Goal: Task Accomplishment & Management: Manage account settings

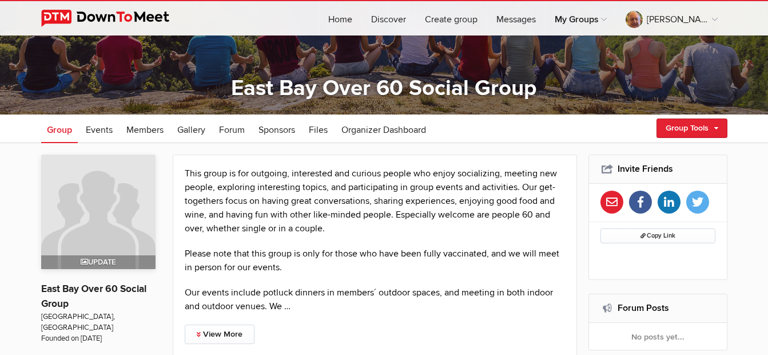
scroll to position [56, 0]
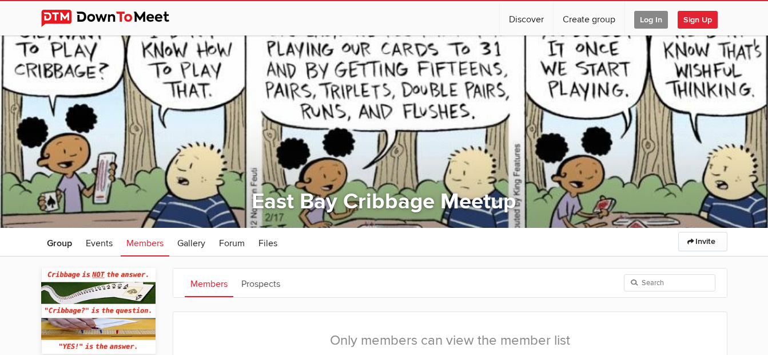
scroll to position [228, 0]
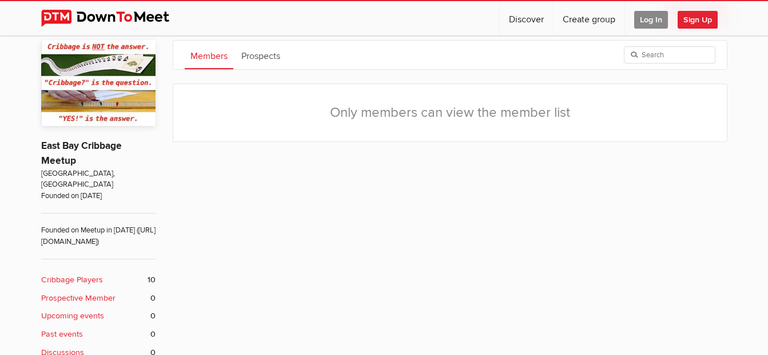
click at [650, 20] on span "Log In" at bounding box center [651, 20] width 34 height 18
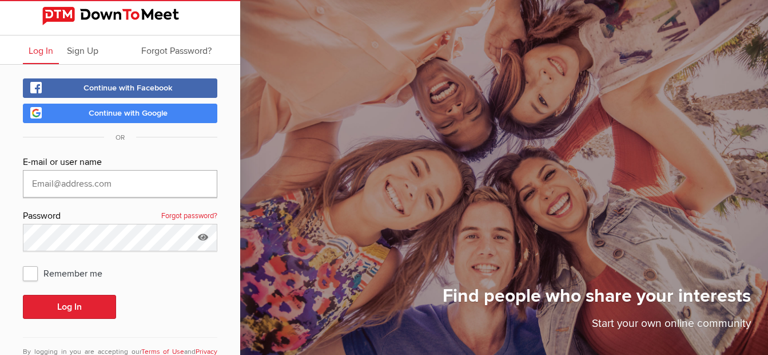
click at [114, 187] on input "text" at bounding box center [120, 183] width 195 height 27
click at [114, 183] on input "text" at bounding box center [120, 183] width 195 height 27
click at [0, 0] on com-1password-button at bounding box center [0, 0] width 0 height 0
type input "terryhi@yahoo.com"
drag, startPoint x: 29, startPoint y: 277, endPoint x: 158, endPoint y: 289, distance: 129.3
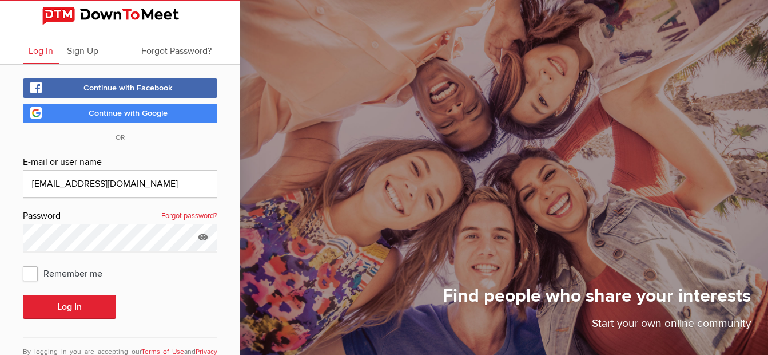
click at [30, 277] on span "Remember me" at bounding box center [68, 273] width 91 height 21
click at [23, 263] on input "Remember me" at bounding box center [22, 262] width 1 height 1
checkbox input "true"
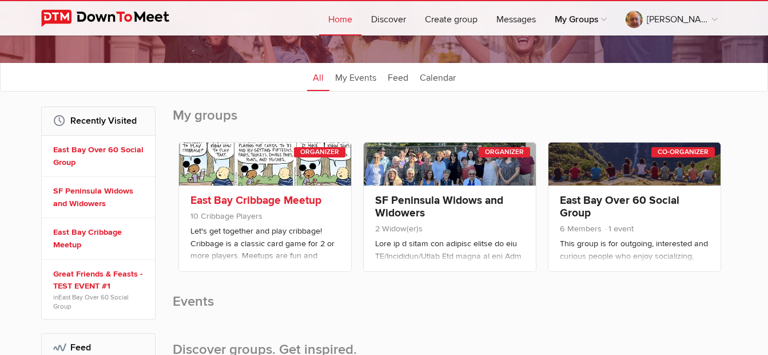
scroll to position [114, 0]
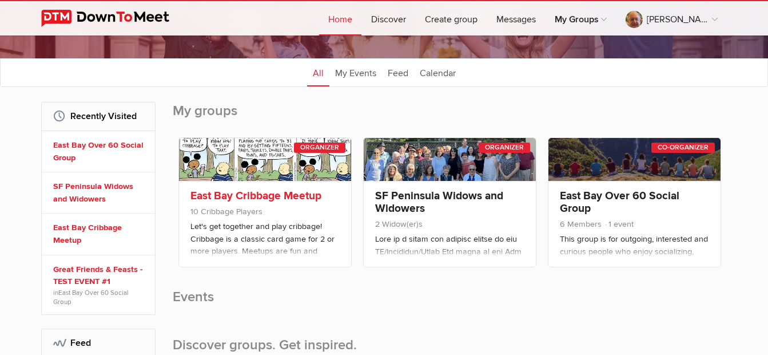
click at [277, 158] on link at bounding box center [265, 159] width 172 height 43
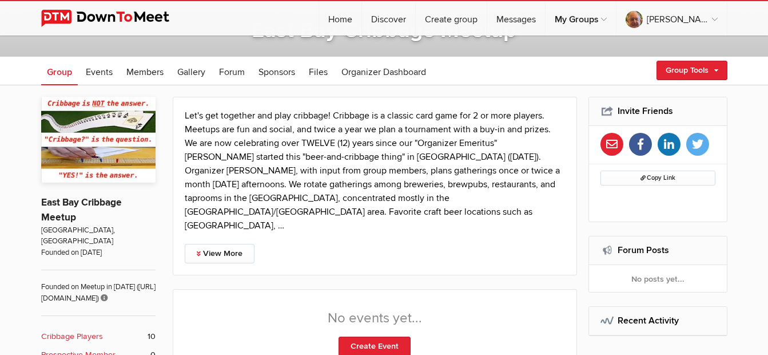
scroll to position [172, 0]
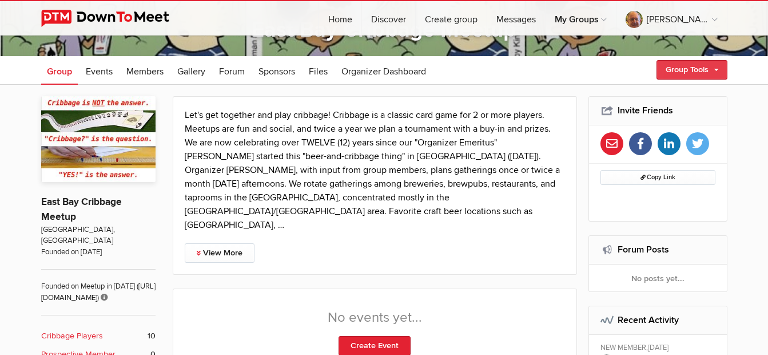
click at [682, 70] on link "Group Tools" at bounding box center [692, 69] width 71 height 19
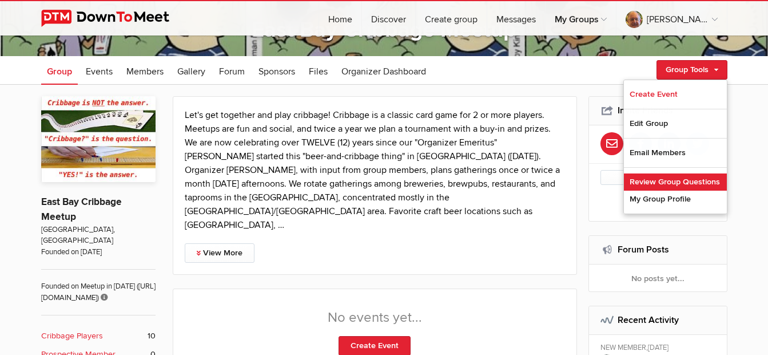
click at [676, 182] on link "Review Group Questions" at bounding box center [675, 181] width 103 height 17
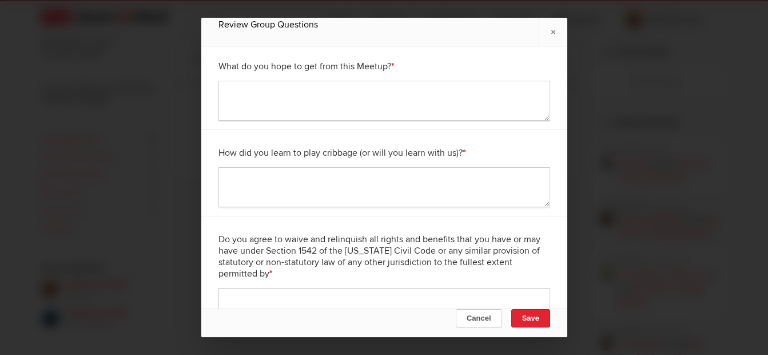
scroll to position [400, 0]
click at [215, 238] on div "Do you agree to waive and relinquish all rights and benefits that you have or m…" at bounding box center [384, 276] width 366 height 121
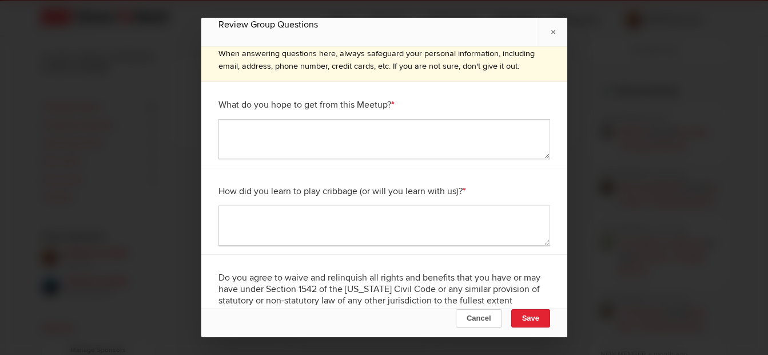
scroll to position [0, 0]
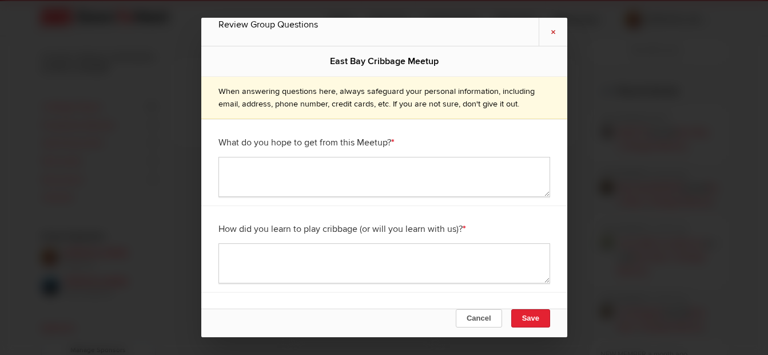
click at [554, 32] on link "×" at bounding box center [553, 32] width 29 height 28
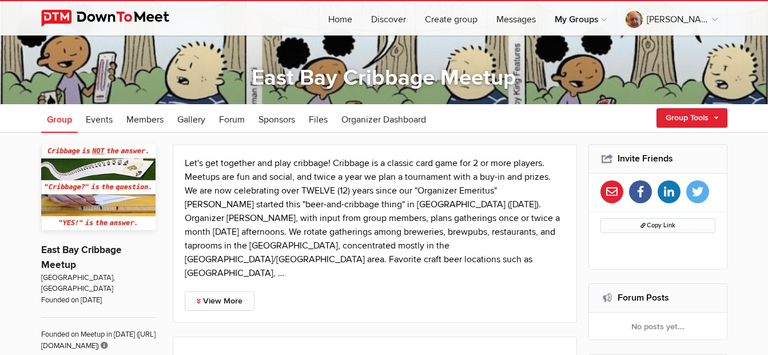
scroll to position [114, 0]
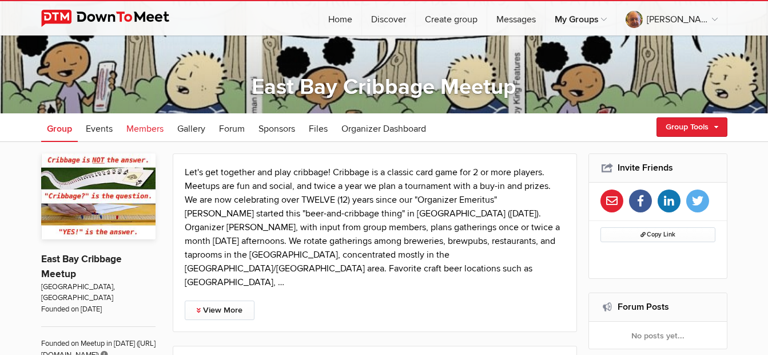
click at [139, 127] on span "Members" at bounding box center [144, 128] width 37 height 11
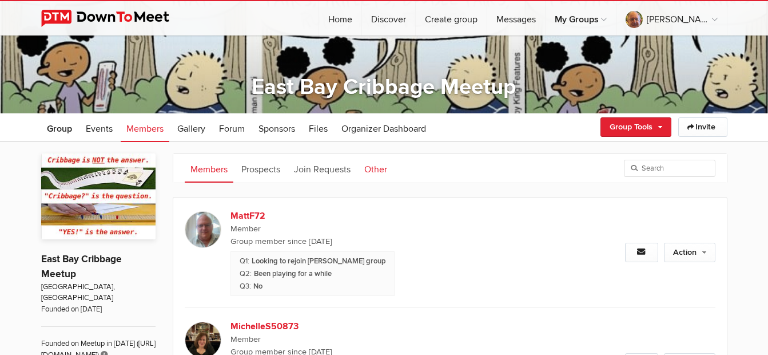
click at [378, 170] on link "Other" at bounding box center [376, 168] width 34 height 29
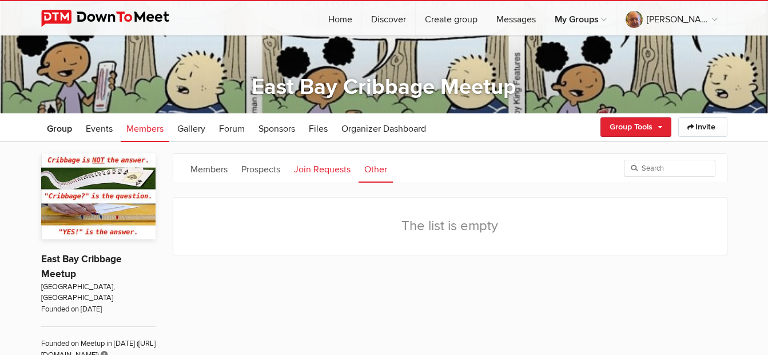
click at [331, 170] on link "Join Requests" at bounding box center [322, 168] width 68 height 29
click at [259, 170] on link "Prospects" at bounding box center [261, 168] width 50 height 29
click at [197, 170] on link "Members" at bounding box center [209, 168] width 49 height 29
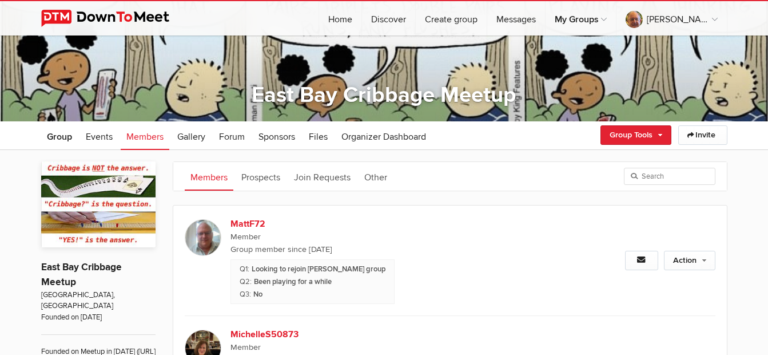
scroll to position [101, 0]
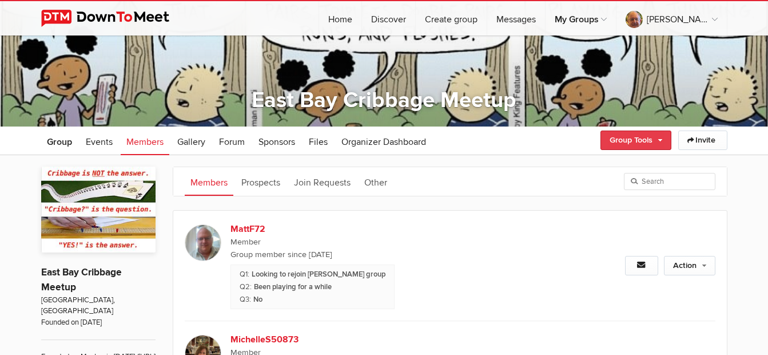
click at [648, 144] on link "Group Tools" at bounding box center [636, 139] width 71 height 19
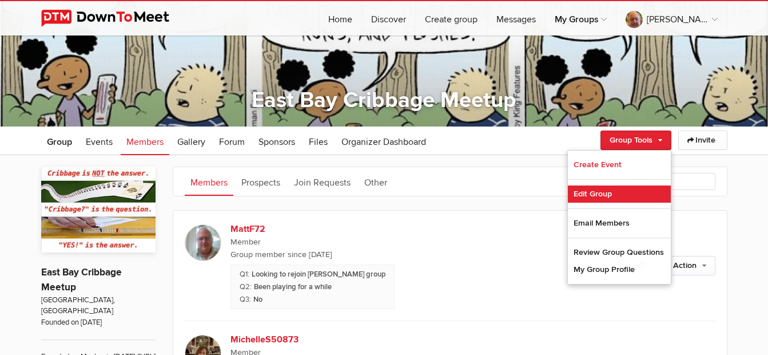
click at [583, 200] on link "Edit Group" at bounding box center [619, 193] width 103 height 17
select select "[GEOGRAPHIC_DATA]"
select select "CA"
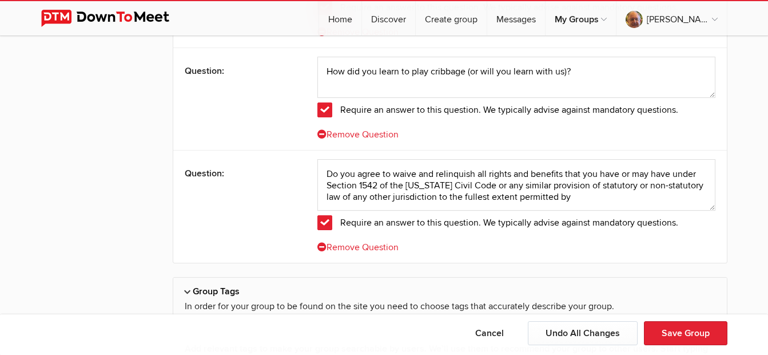
scroll to position [2733, 0]
drag, startPoint x: 325, startPoint y: 172, endPoint x: 614, endPoint y: 212, distance: 292.1
click at [614, 212] on div "Do you agree to waive and relinquish all rights and benefits that you have or m…" at bounding box center [517, 205] width 398 height 95
paste textarea "release - without limitations - the group and its Organizers from any liability…"
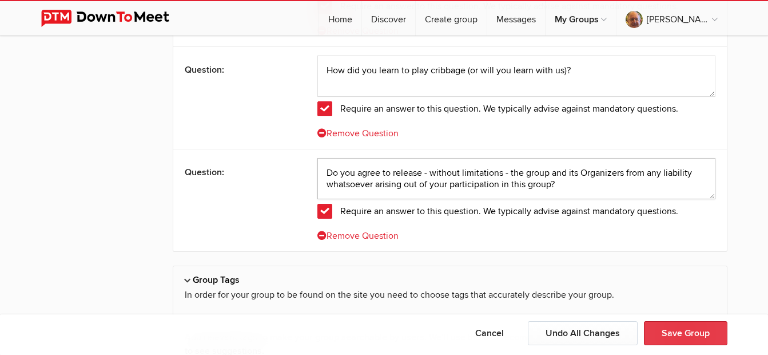
type textarea "Do you agree to release - without limitations - the group and its Organizers fr…"
click at [674, 334] on button "Save Group" at bounding box center [686, 333] width 84 height 24
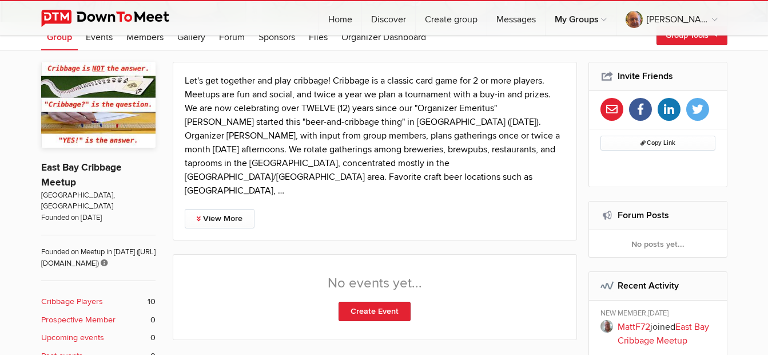
scroll to position [114, 0]
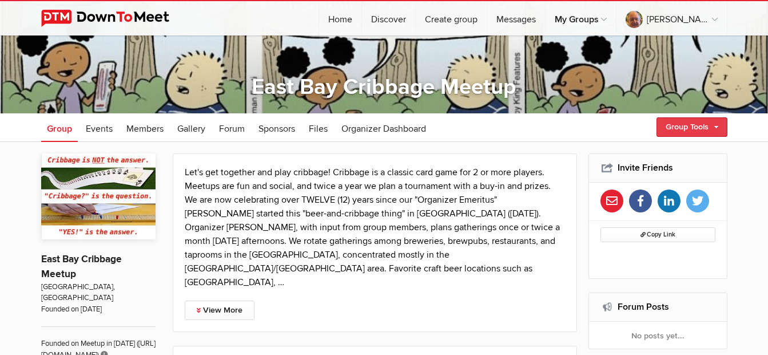
click at [672, 123] on link "Group Tools" at bounding box center [692, 126] width 71 height 19
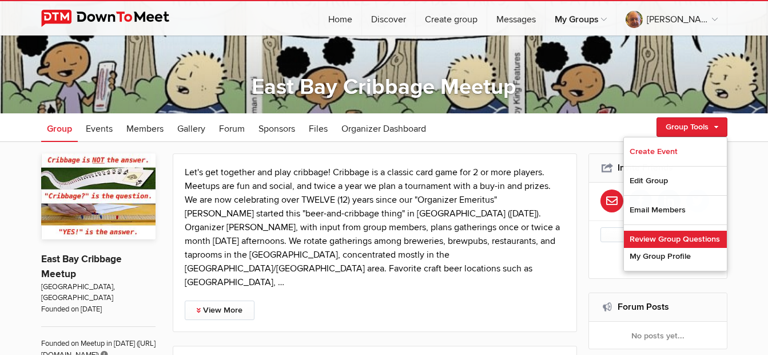
click at [666, 238] on link "Review Group Questions" at bounding box center [675, 239] width 103 height 17
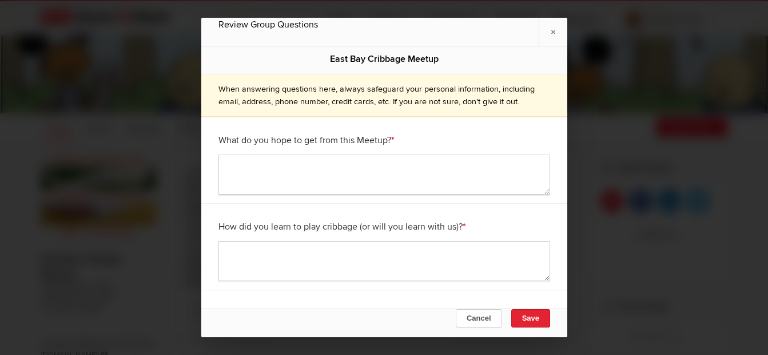
scroll to position [0, 0]
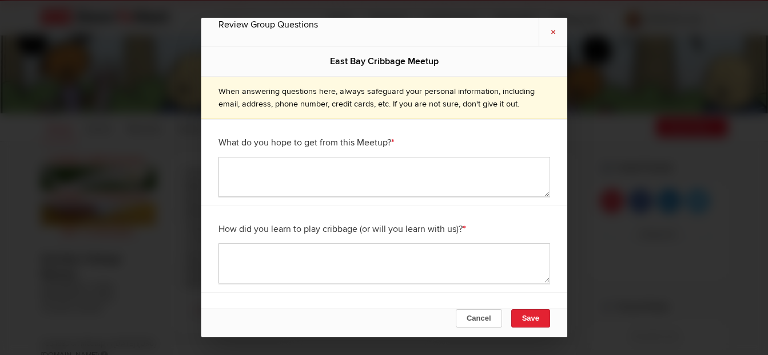
click at [552, 33] on link "×" at bounding box center [553, 32] width 29 height 28
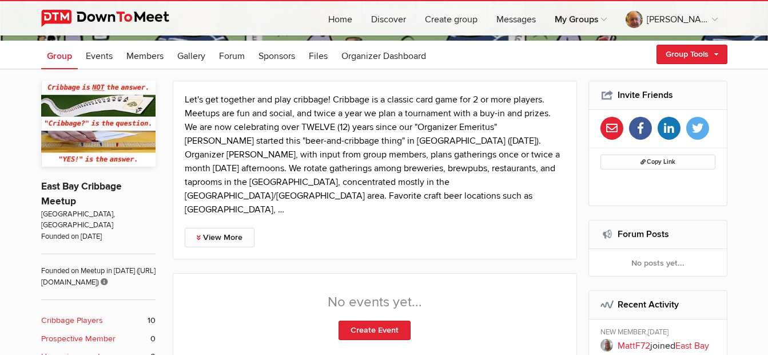
scroll to position [172, 0]
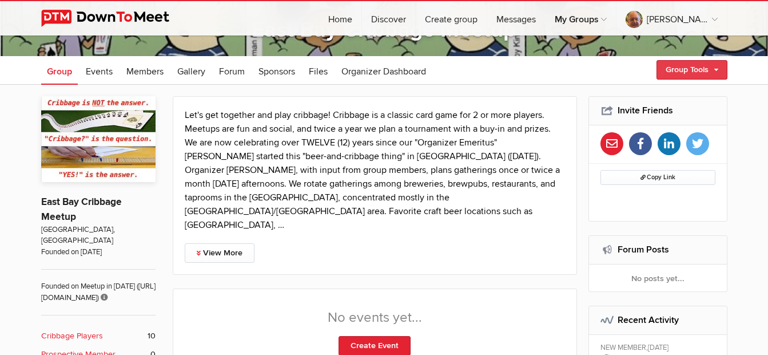
click at [688, 69] on link "Group Tools" at bounding box center [692, 69] width 71 height 19
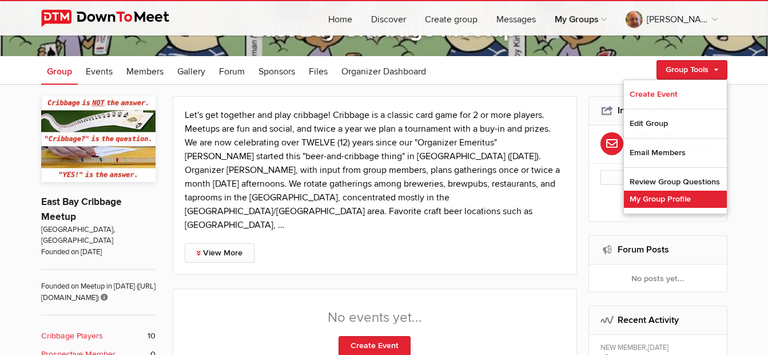
click at [666, 198] on link "My Group Profile" at bounding box center [675, 199] width 103 height 17
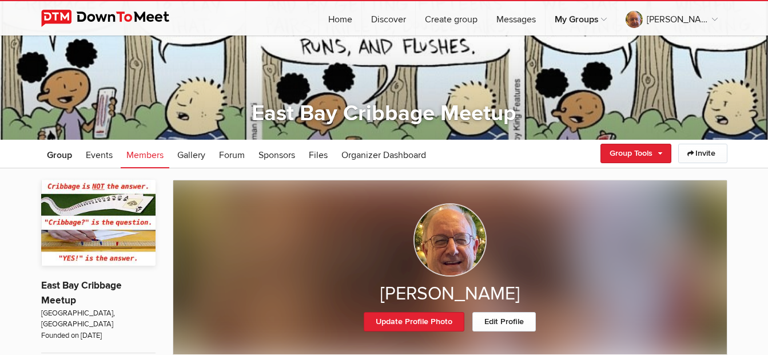
scroll to position [170, 0]
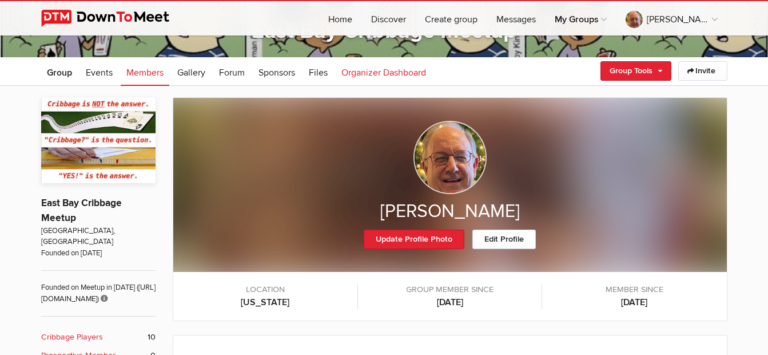
click at [393, 70] on span "Organizer Dashboard" at bounding box center [384, 72] width 85 height 11
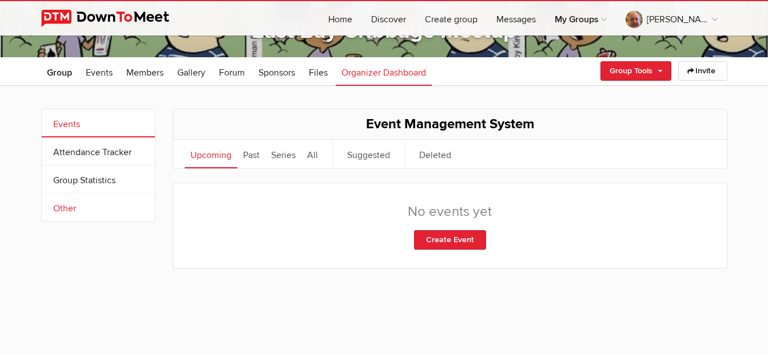
click at [67, 203] on link "Other" at bounding box center [98, 206] width 113 height 27
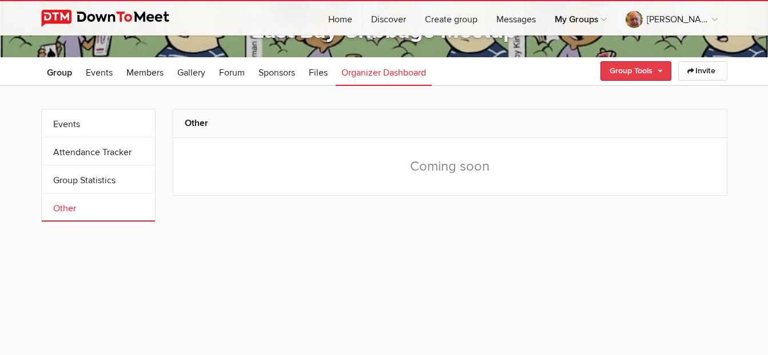
click at [626, 72] on link "Group Tools" at bounding box center [636, 70] width 71 height 19
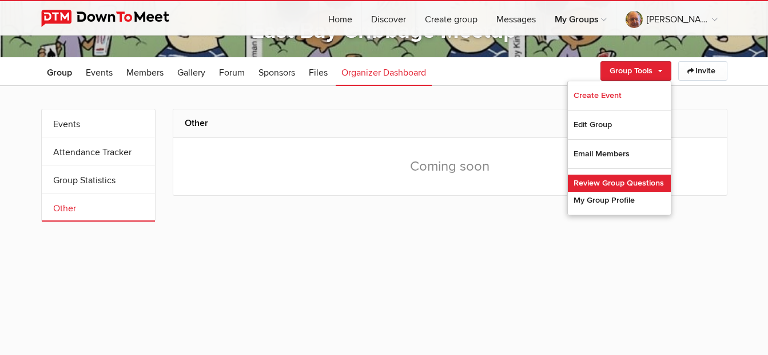
click at [607, 183] on link "Review Group Questions" at bounding box center [619, 182] width 103 height 17
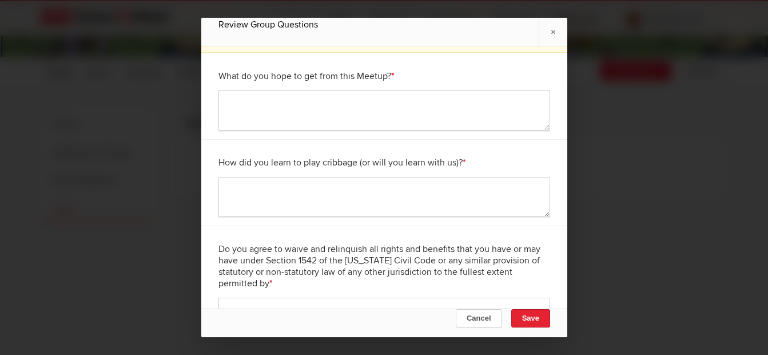
scroll to position [76, 0]
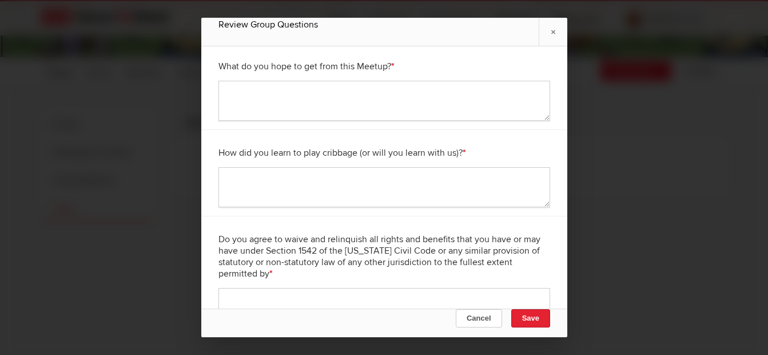
click at [362, 243] on div "Do you agree to waive and relinquish all rights and benefits that you have or m…" at bounding box center [385, 256] width 332 height 63
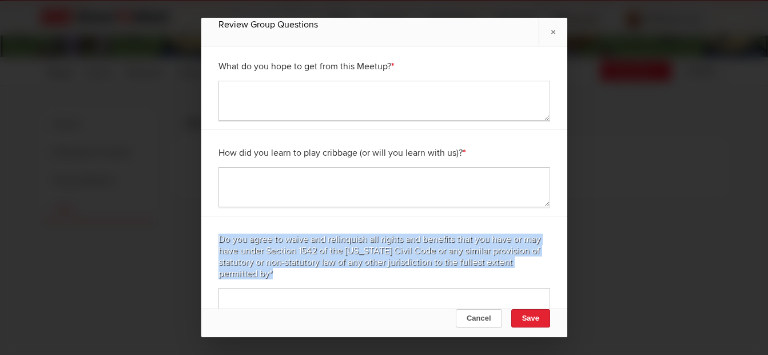
drag, startPoint x: 220, startPoint y: 238, endPoint x: 342, endPoint y: 293, distance: 134.4
click at [342, 293] on div "Do you agree to waive and relinquish all rights and benefits that you have or m…" at bounding box center [384, 276] width 366 height 121
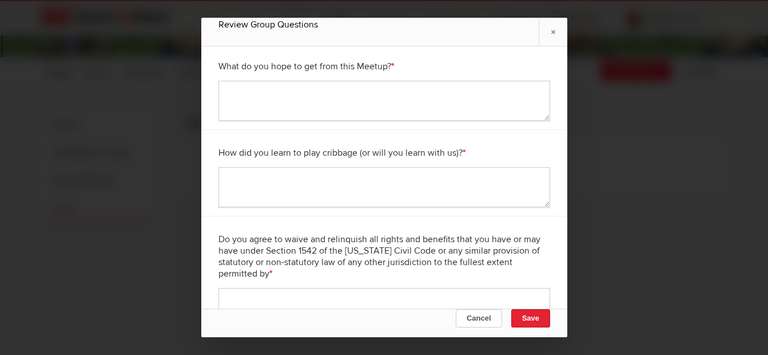
click at [484, 327] on div "Cancel Save" at bounding box center [384, 322] width 366 height 29
click at [487, 318] on button "Cancel" at bounding box center [478, 318] width 46 height 18
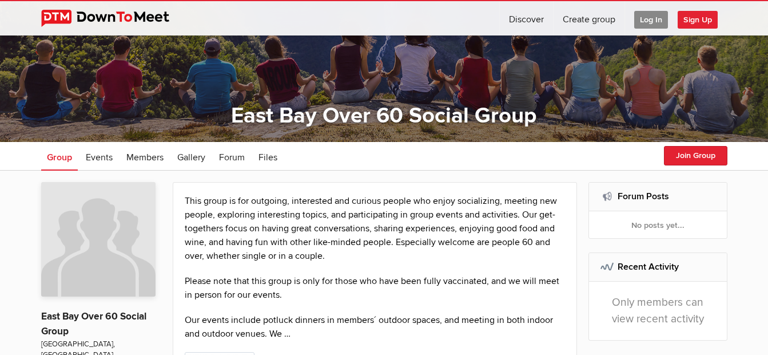
scroll to position [113, 0]
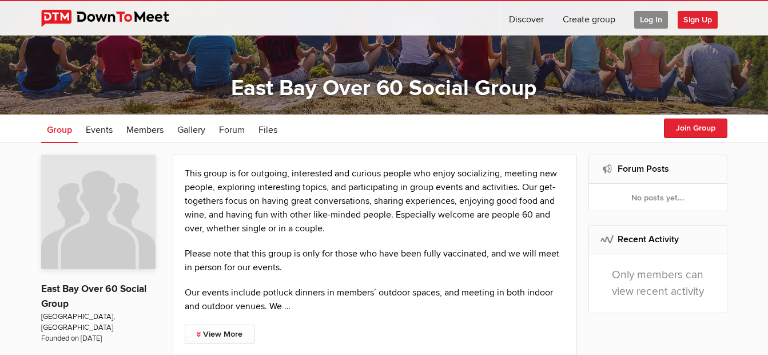
click at [653, 18] on span "Log In" at bounding box center [651, 20] width 34 height 18
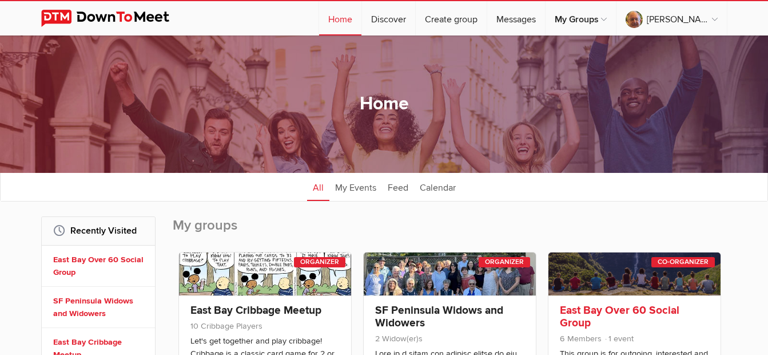
click at [640, 280] on link at bounding box center [635, 273] width 172 height 43
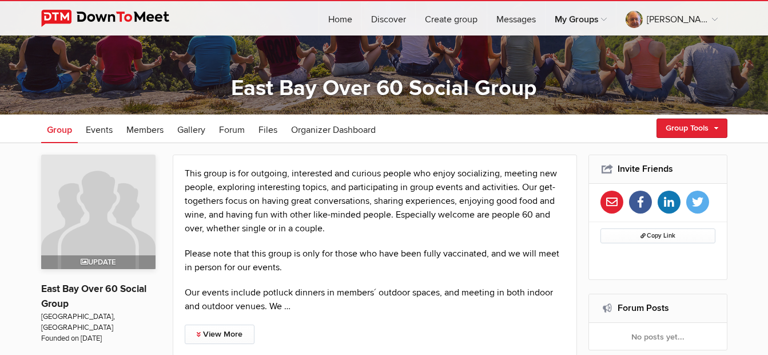
scroll to position [114, 0]
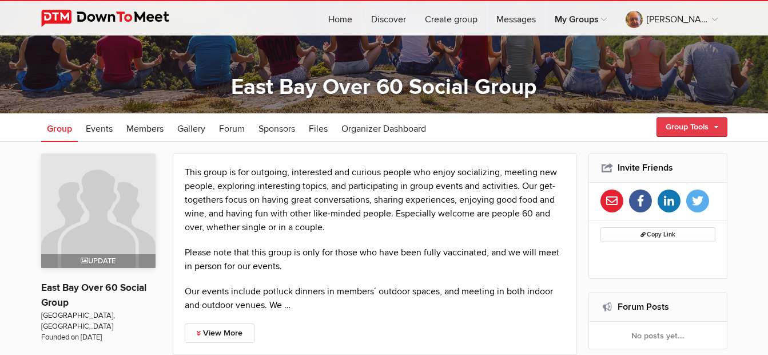
click at [671, 128] on link "Group Tools" at bounding box center [692, 126] width 71 height 19
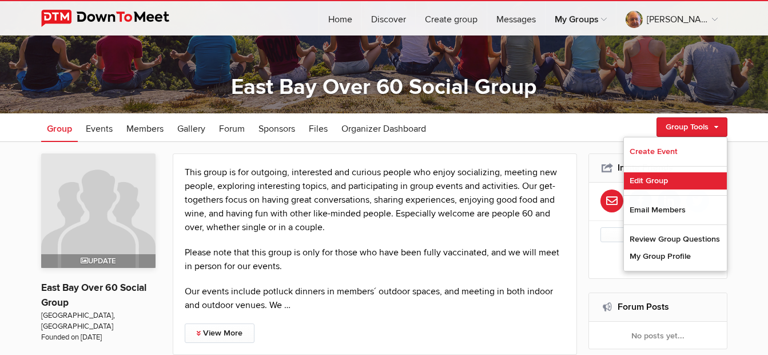
click at [654, 186] on link "Edit Group" at bounding box center [675, 180] width 103 height 17
select select "United States"
select select "CA"
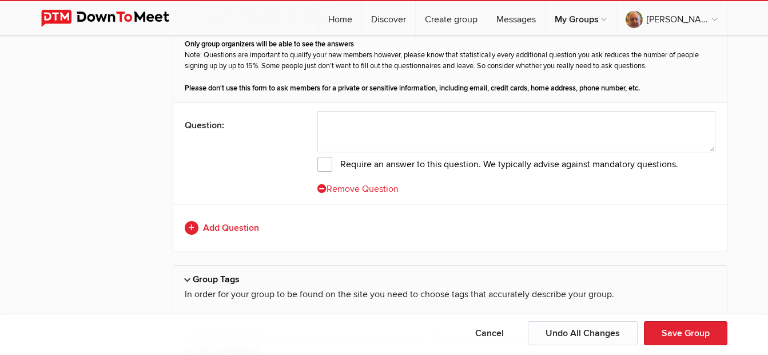
scroll to position [2689, 0]
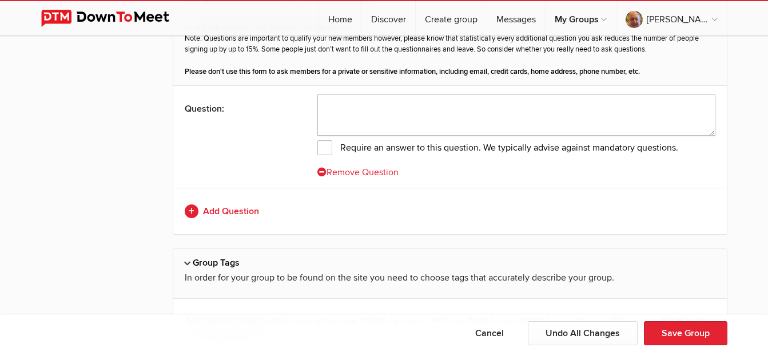
click at [412, 114] on textarea at bounding box center [517, 114] width 398 height 41
paste textarea "Please confirm that you have read and understand the "What we’re about" section…"
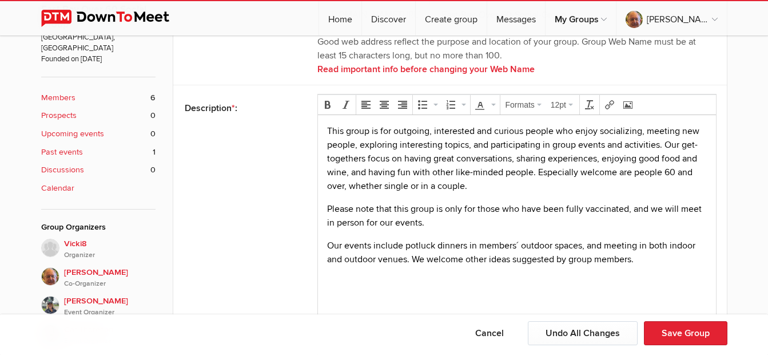
scroll to position [400, 0]
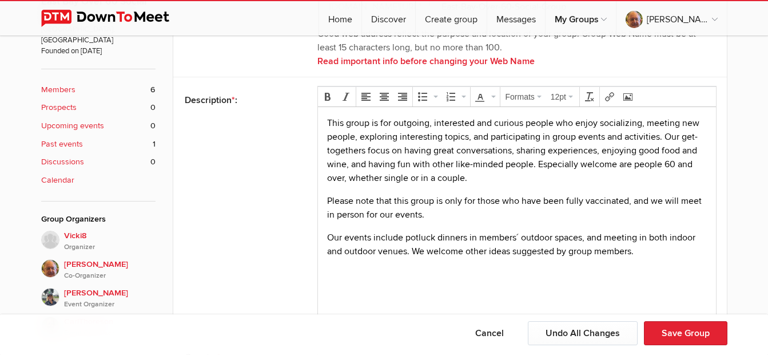
type textarea "Please confirm that you have read and understand the "What we’re about" section…"
click at [648, 253] on p "Our events include potluck dinners in members´ outdoor spaces, and meeting in b…" at bounding box center [517, 243] width 380 height 27
drag, startPoint x: 554, startPoint y: 261, endPoint x: 601, endPoint y: 371, distance: 119.4
click at [318, 264] on html "This group is for outgoing, interested and curious people who enjoy socializing…" at bounding box center [517, 209] width 398 height 207
click at [579, 201] on p "Please note that this group is only for those who have been fully vaccinated, a…" at bounding box center [517, 206] width 380 height 27
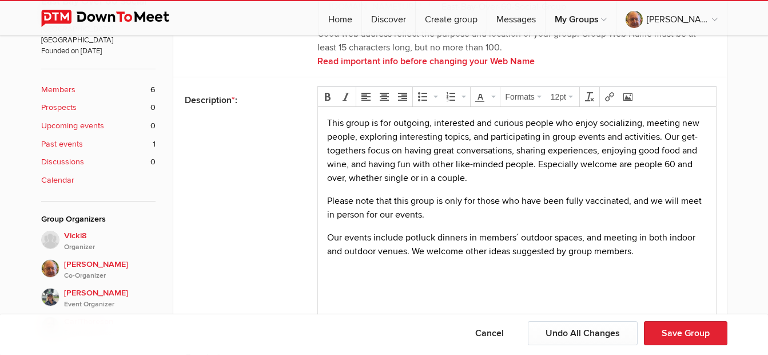
click at [579, 201] on p "Please note that this group is only for those who have been fully vaccinated, a…" at bounding box center [517, 206] width 380 height 27
click at [650, 252] on p "Our events include potluck dinners in members´ outdoor spaces, and meeting in b…" at bounding box center [517, 243] width 380 height 27
click at [569, 204] on p "Please note that this group is only for those who have been fully vaccinated, a…" at bounding box center [517, 206] width 380 height 27
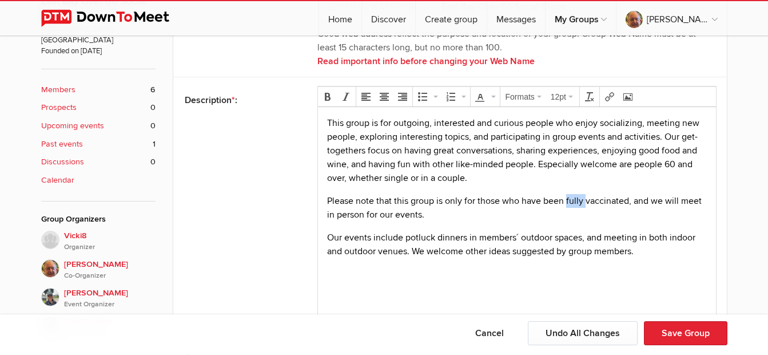
click at [569, 204] on p "Please note that this group is only for those who have been fully vaccinated, a…" at bounding box center [517, 206] width 380 height 27
click at [649, 251] on p "Our events include potluck dinners in members´ outdoor spaces, and meeting in b…" at bounding box center [517, 243] width 380 height 27
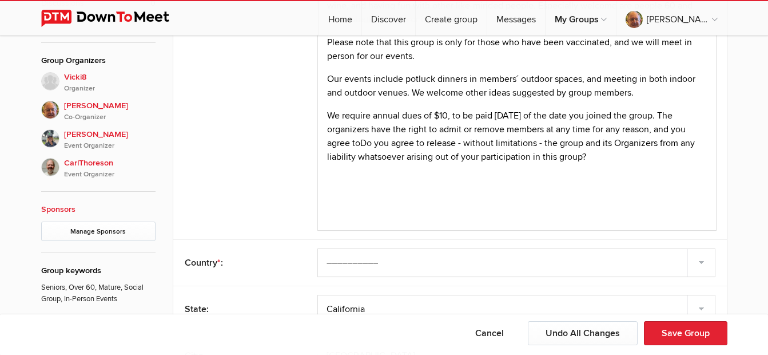
scroll to position [572, 0]
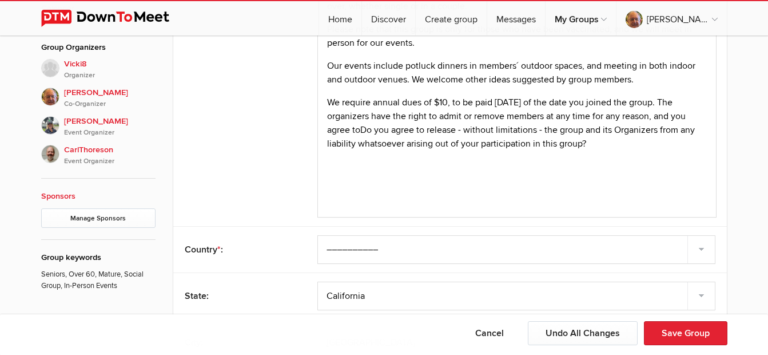
drag, startPoint x: 671, startPoint y: 112, endPoint x: 676, endPoint y: 126, distance: 15.2
click at [671, 112] on p "We require annual dues of $10, to be paid within 30 days of the date you joined…" at bounding box center [517, 123] width 380 height 55
click at [465, 132] on p "We require annual dues of $10, to be paid within 30 days of the date you joined…" at bounding box center [517, 123] width 380 height 55
click at [606, 142] on p "We require annual dues of $10, to be paid within 30 days of the date you joined…" at bounding box center [517, 123] width 380 height 55
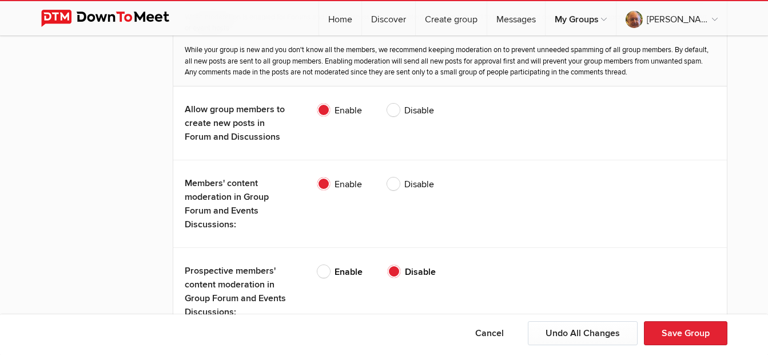
scroll to position [2746, 0]
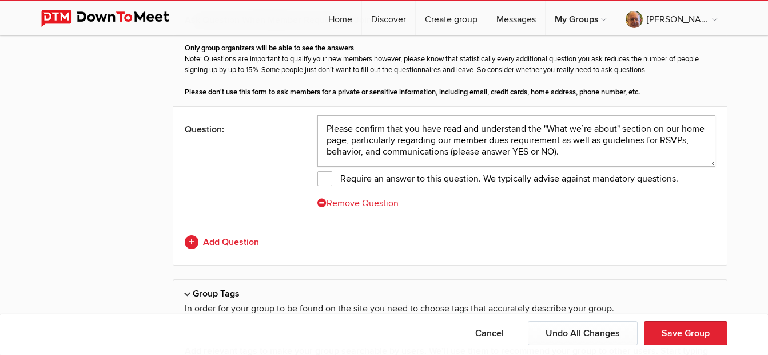
drag, startPoint x: 608, startPoint y: 154, endPoint x: 239, endPoint y: 118, distance: 370.8
click at [239, 118] on div "Question: Please confirm that you have read and understand the "What we’re abou…" at bounding box center [450, 162] width 554 height 112
paste textarea "Do you agree to release - without limitations - the group and its Organizers fr…"
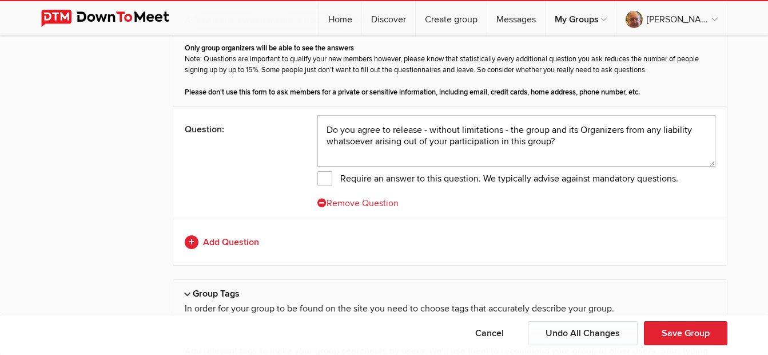
scroll to position [0, 0]
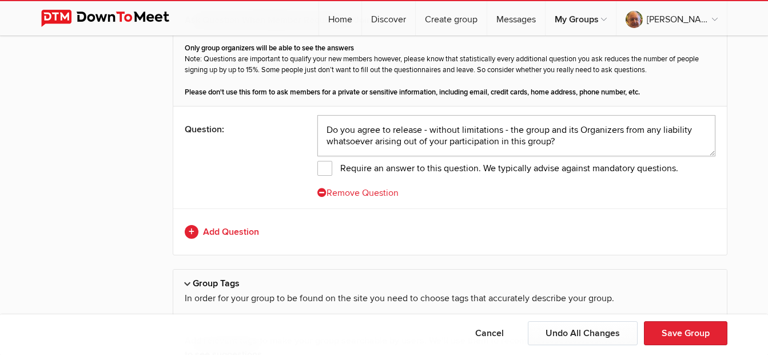
type textarea "Do you agree to release - without limitations - the group and its Organizers fr…"
click at [324, 169] on span "Require an answer to this question. We typically advise against mandatory quest…" at bounding box center [498, 168] width 361 height 15
click at [0, 0] on input "Require an answer to this question. We typically advise against mandatory quest…" at bounding box center [0, 0] width 0 height 0
click at [228, 233] on link "Add Question" at bounding box center [450, 232] width 531 height 14
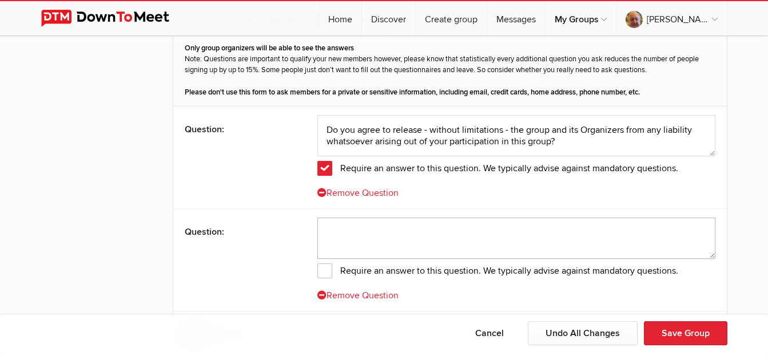
click at [363, 231] on textarea at bounding box center [517, 237] width 398 height 41
paste textarea "What types of activities or events are you most interested in attending?"
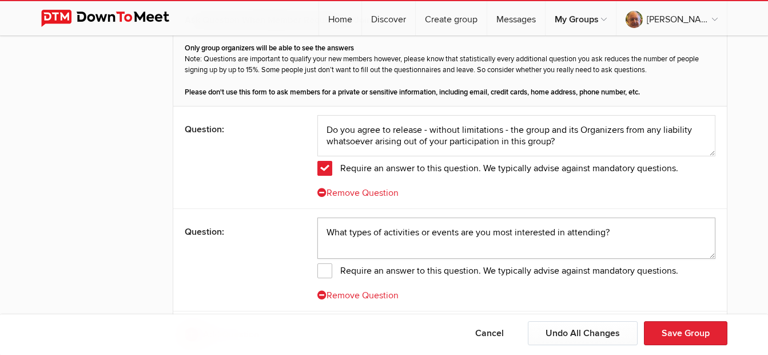
type textarea "What types of activities or events are you most interested in attending?"
click at [326, 270] on span "Require an answer to this question. We typically advise against mandatory quest…" at bounding box center [498, 270] width 361 height 15
click at [0, 0] on input "Require an answer to this question. We typically advise against mandatory quest…" at bounding box center [0, 0] width 0 height 0
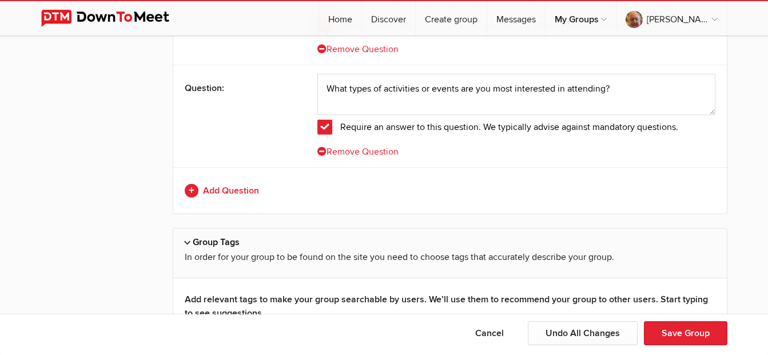
scroll to position [2918, 0]
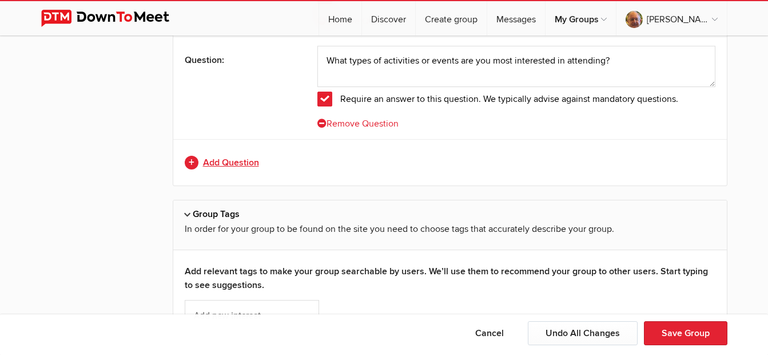
click at [239, 158] on link "Add Question" at bounding box center [450, 163] width 531 height 14
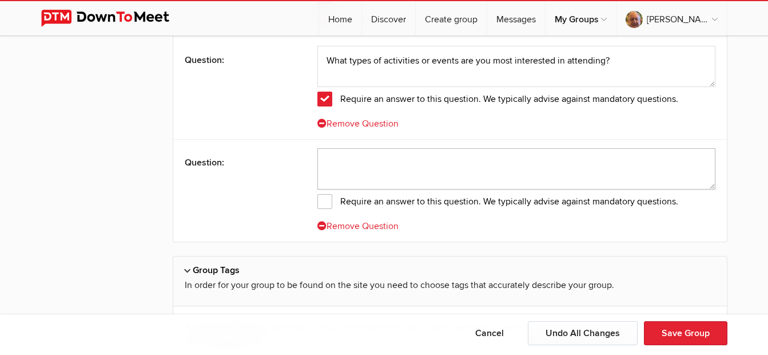
click at [400, 154] on textarea at bounding box center [517, 168] width 398 height 41
paste textarea "Are you able/willing to host any events at home or another accessible location?"
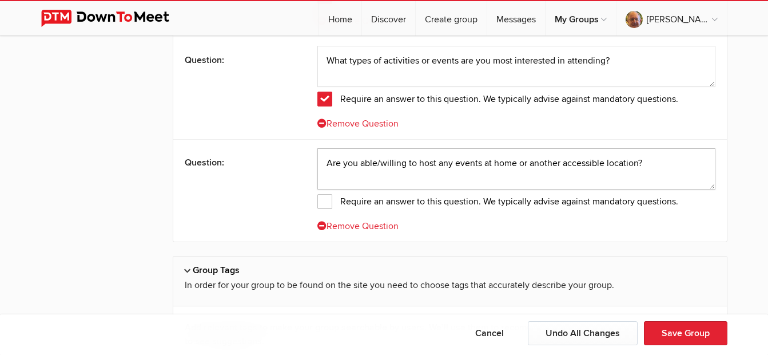
type textarea "Are you able/willing to host any events at home or another accessible location?"
click at [322, 195] on span "Require an answer to this question. We typically advise against mandatory quest…" at bounding box center [498, 201] width 361 height 15
click at [0, 0] on input "Require an answer to this question. We typically advise against mandatory quest…" at bounding box center [0, 0] width 0 height 0
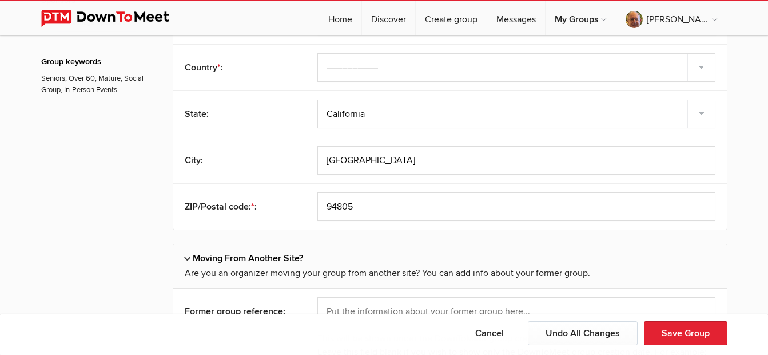
scroll to position [973, 0]
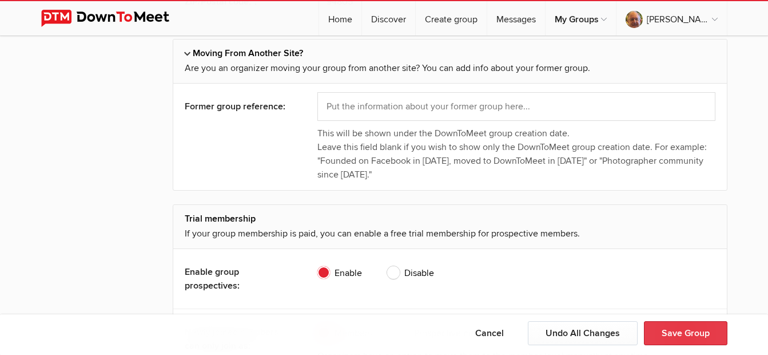
click at [691, 324] on button "Save Group" at bounding box center [686, 333] width 84 height 24
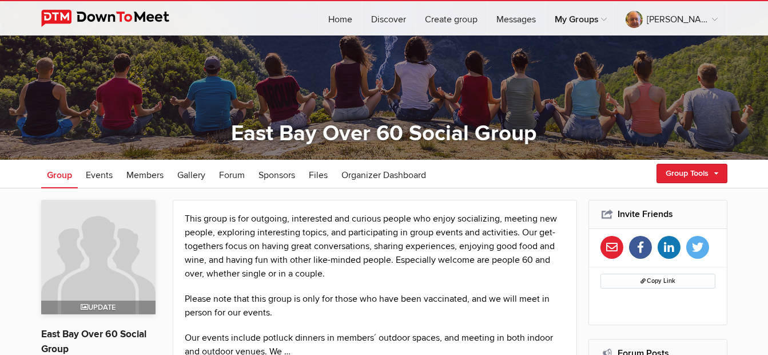
scroll to position [57, 0]
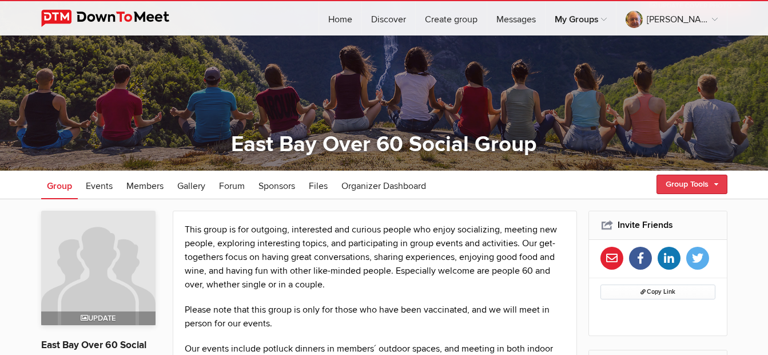
click at [690, 184] on link "Group Tools" at bounding box center [692, 183] width 71 height 19
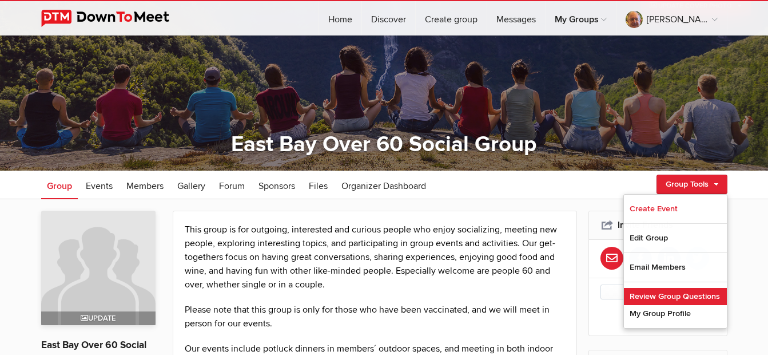
click at [678, 293] on link "Review Group Questions" at bounding box center [675, 296] width 103 height 17
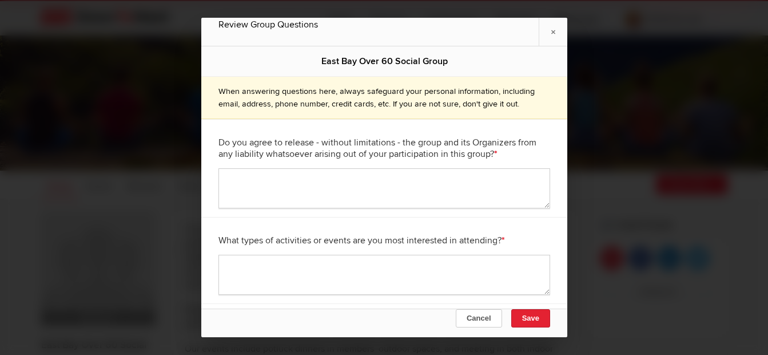
scroll to position [53, 0]
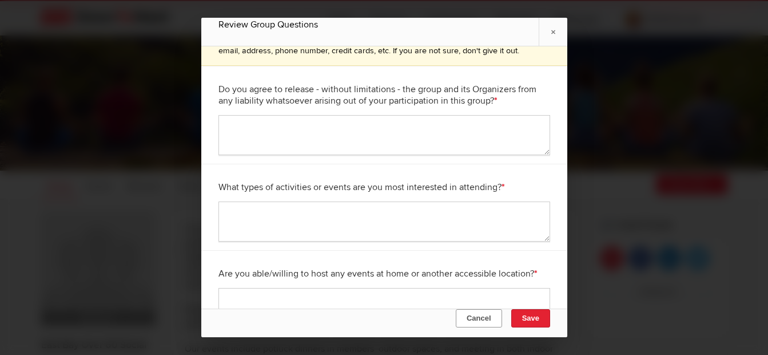
click at [475, 314] on button "Cancel" at bounding box center [478, 318] width 46 height 18
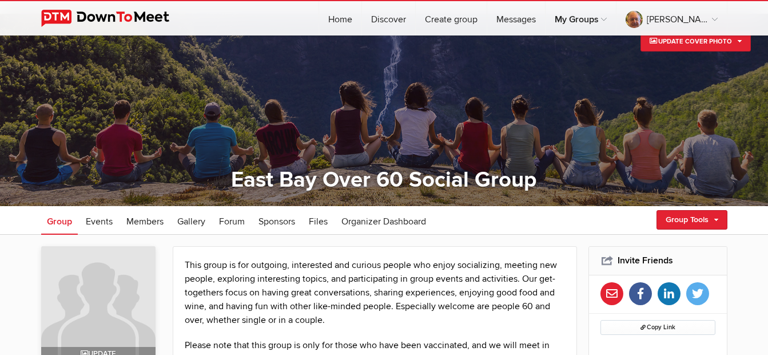
scroll to position [0, 0]
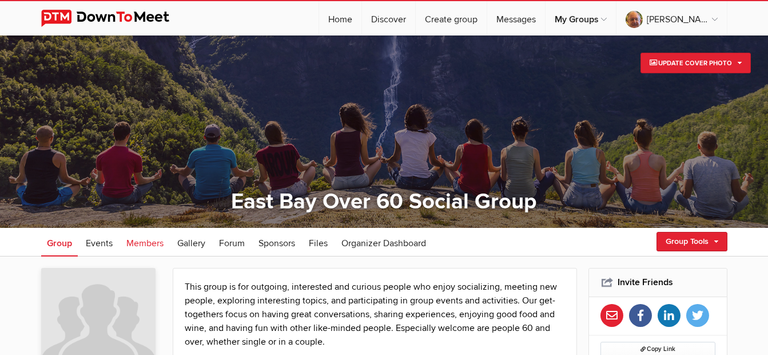
click at [154, 243] on span "Members" at bounding box center [144, 242] width 37 height 11
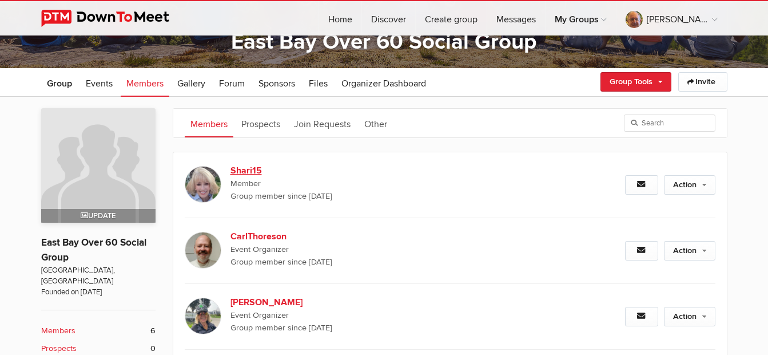
scroll to position [172, 0]
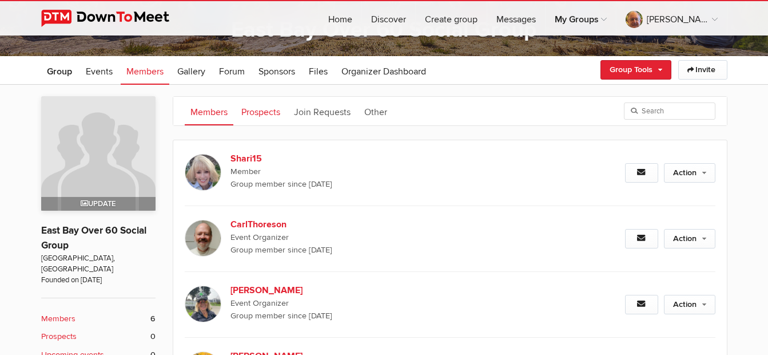
click at [256, 111] on link "Prospects" at bounding box center [261, 111] width 50 height 29
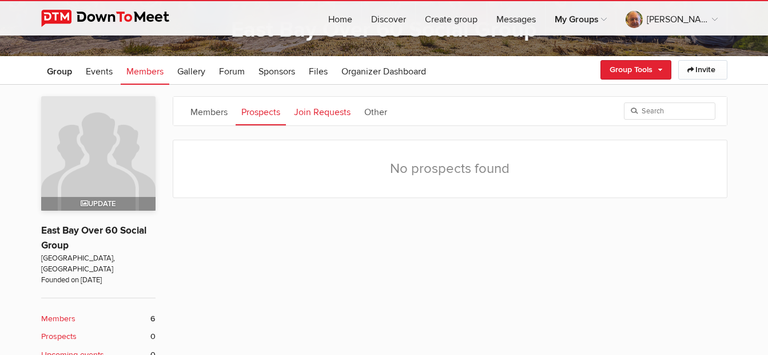
click at [305, 116] on link "Join Requests" at bounding box center [322, 111] width 68 height 29
click at [380, 111] on link "Other" at bounding box center [376, 111] width 34 height 29
click at [218, 108] on link "Members" at bounding box center [209, 111] width 49 height 29
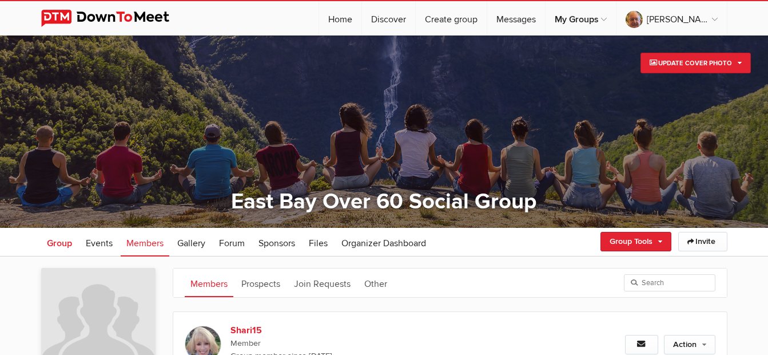
click at [60, 244] on span "Group" at bounding box center [59, 242] width 25 height 11
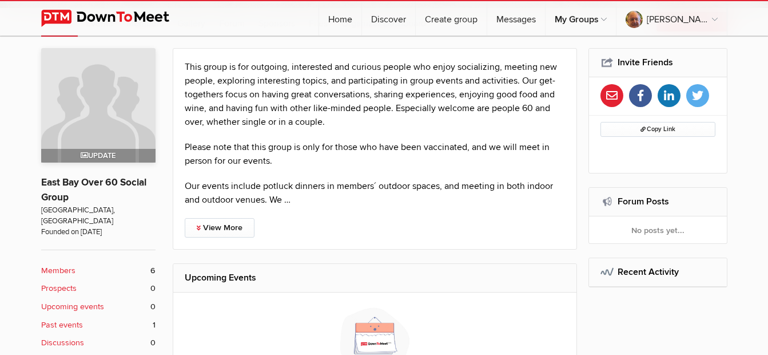
scroll to position [229, 0]
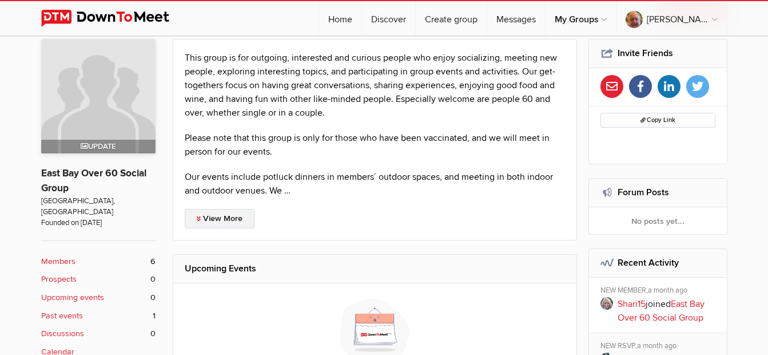
click at [228, 211] on link "View More" at bounding box center [220, 218] width 70 height 19
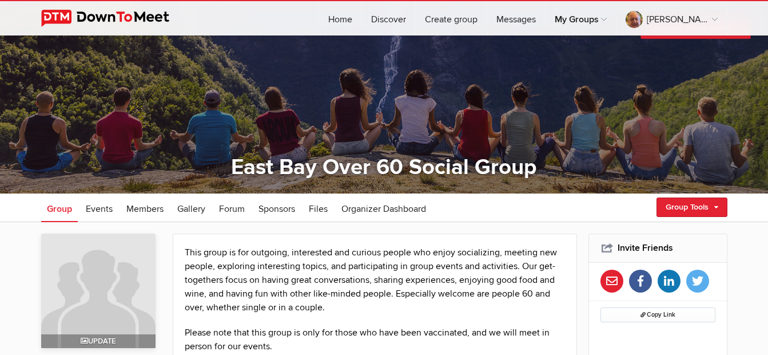
scroll to position [0, 0]
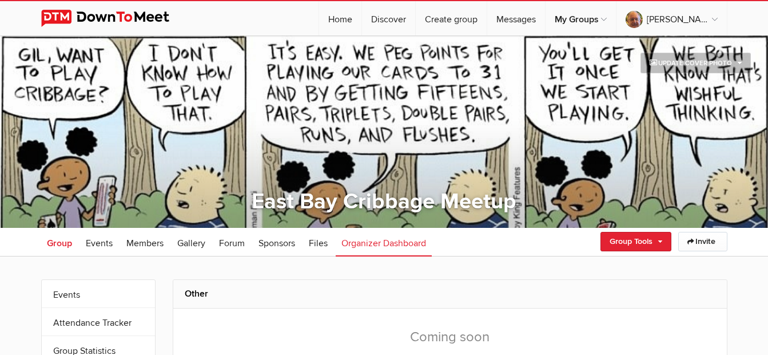
click at [67, 244] on span "Group" at bounding box center [59, 242] width 25 height 11
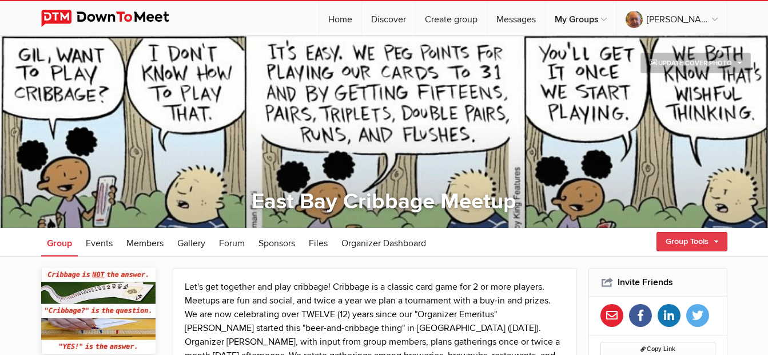
click at [689, 243] on link "Group Tools" at bounding box center [692, 241] width 71 height 19
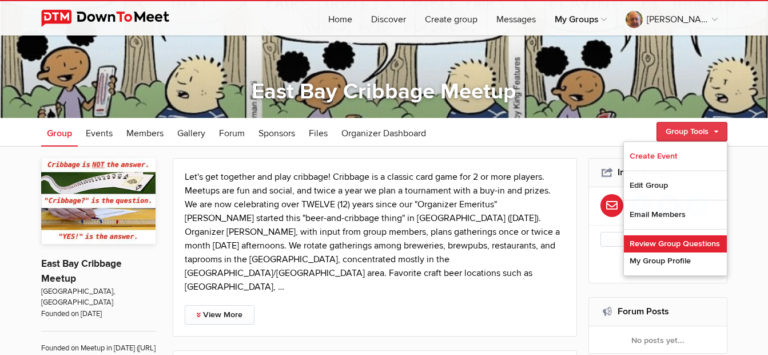
scroll to position [114, 0]
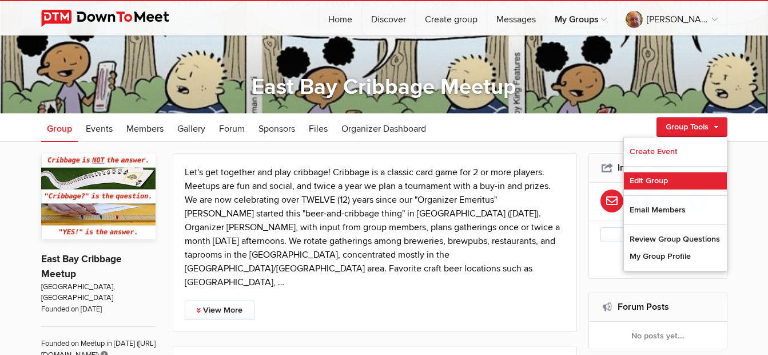
click at [661, 179] on link "Edit Group" at bounding box center [675, 180] width 103 height 17
select select "United States"
select select "CA"
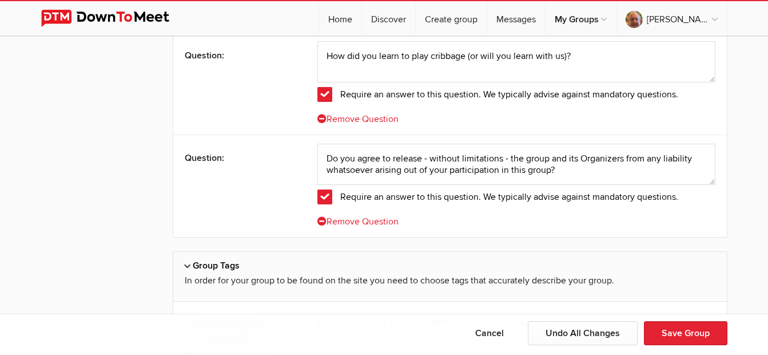
scroll to position [2746, 0]
click at [363, 221] on link "Remove Question" at bounding box center [358, 222] width 81 height 11
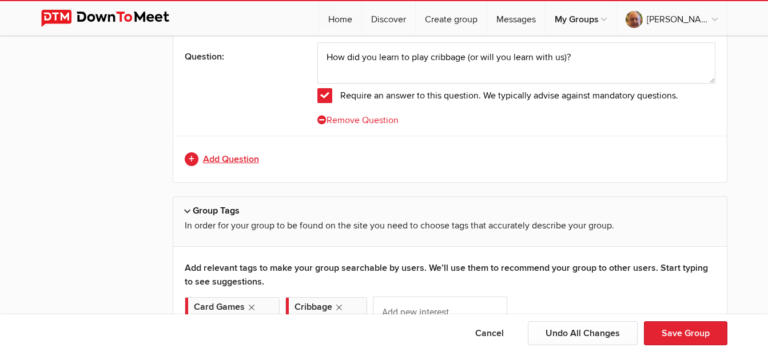
click at [226, 160] on link "Add Question" at bounding box center [450, 159] width 531 height 14
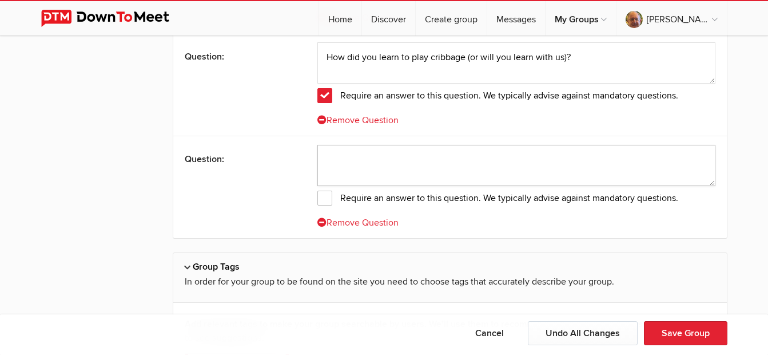
click at [386, 157] on textarea at bounding box center [517, 165] width 398 height 41
paste textarea "Do you agree to release - without limitations - the group and its Organizers fr…"
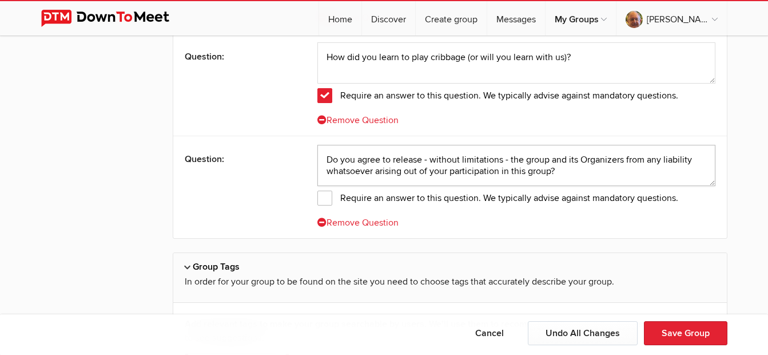
type textarea "Do you agree to release - without limitations - the group and its Organizers fr…"
click at [326, 203] on span "Require an answer to this question. We typically advise against mandatory quest…" at bounding box center [498, 198] width 361 height 15
click at [0, 0] on input "Require an answer to this question. We typically advise against mandatory quest…" at bounding box center [0, 0] width 0 height 0
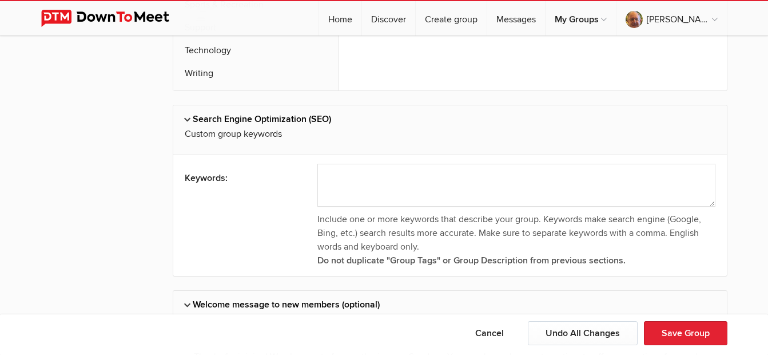
scroll to position [4081, 0]
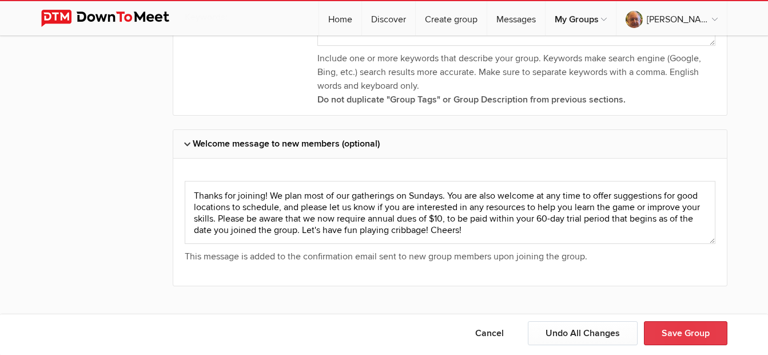
click at [670, 332] on button "Save Group" at bounding box center [686, 333] width 84 height 24
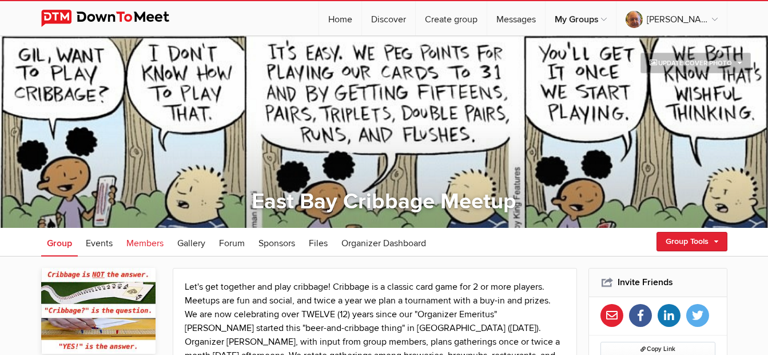
click at [135, 246] on span "Members" at bounding box center [144, 242] width 37 height 11
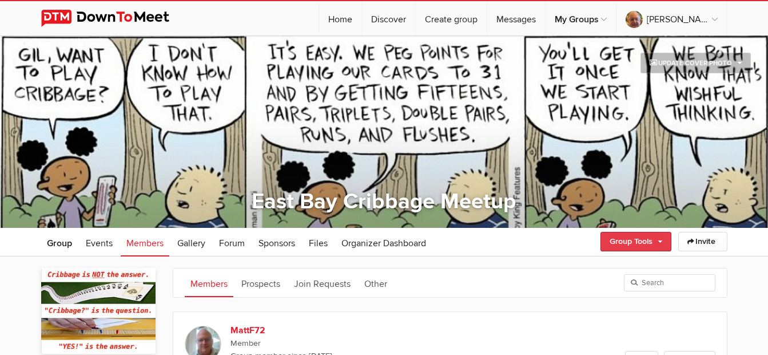
click at [652, 244] on link "Group Tools" at bounding box center [636, 241] width 71 height 19
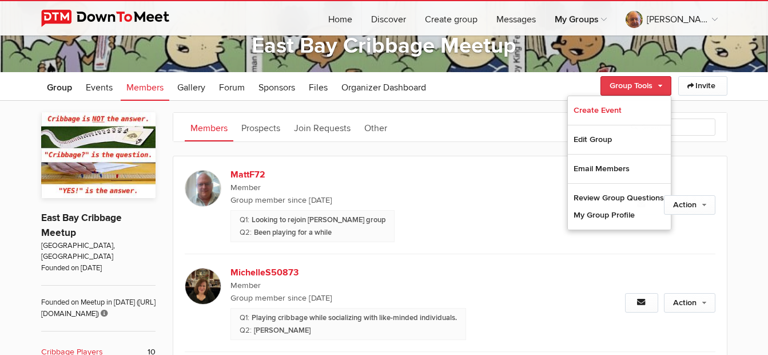
scroll to position [172, 0]
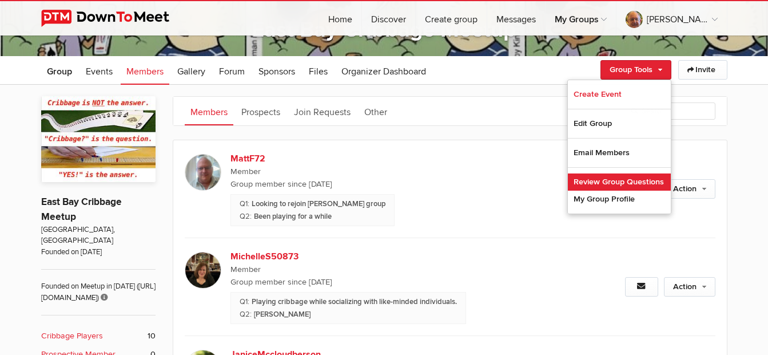
click at [606, 185] on link "Review Group Questions" at bounding box center [619, 181] width 103 height 17
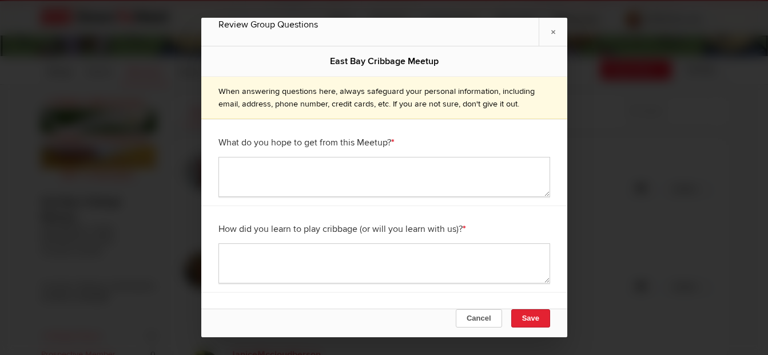
scroll to position [53, 0]
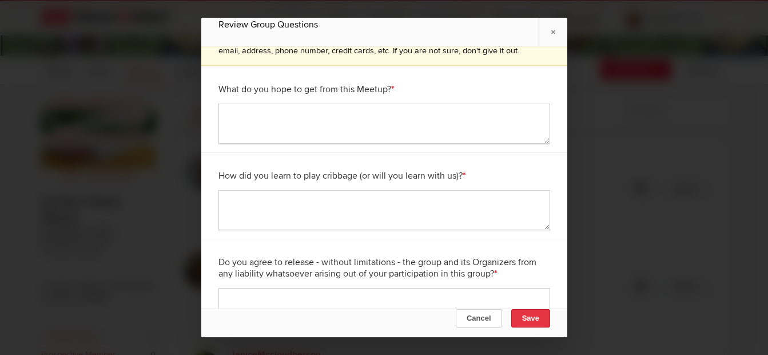
click at [536, 316] on button "Save" at bounding box center [530, 318] width 39 height 18
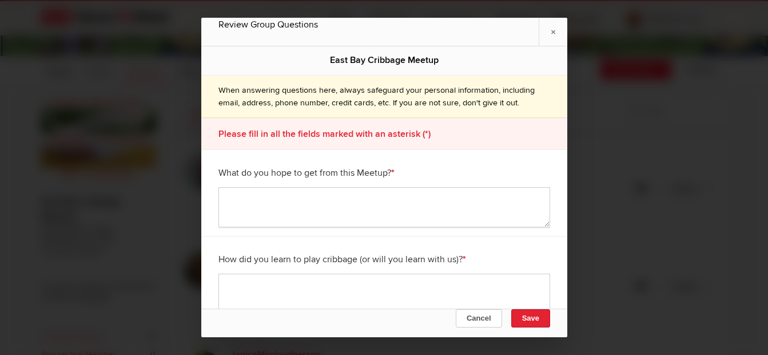
scroll to position [0, 0]
click at [552, 33] on link "×" at bounding box center [553, 32] width 29 height 28
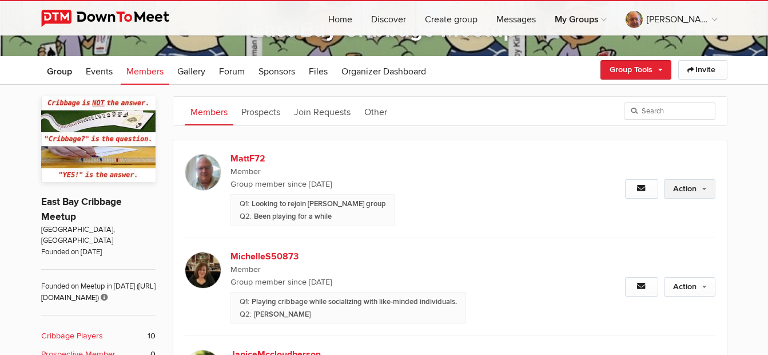
click at [696, 191] on link "Action" at bounding box center [689, 188] width 51 height 19
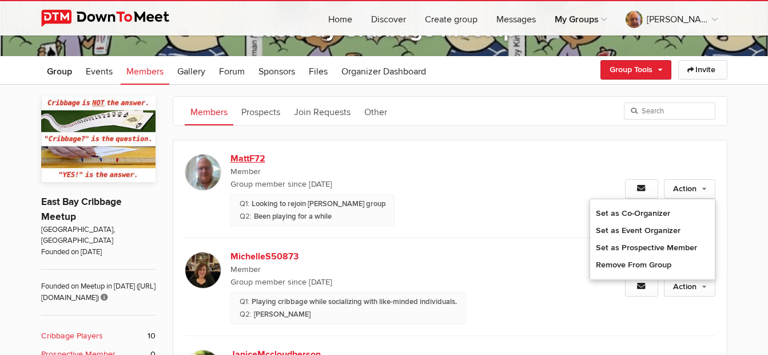
click at [483, 188] on span "Group member since Aug 26, 2025" at bounding box center [394, 184] width 326 height 13
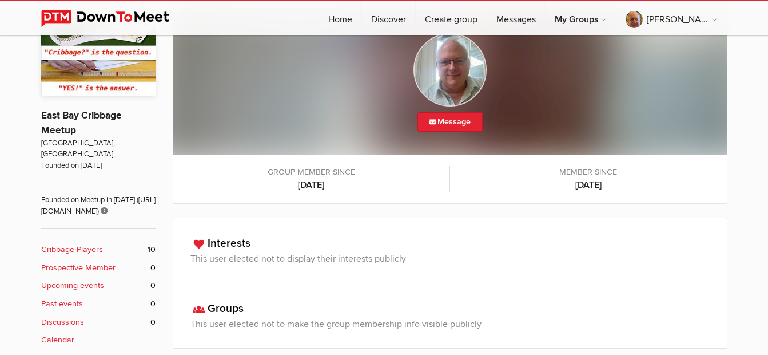
scroll to position [203, 0]
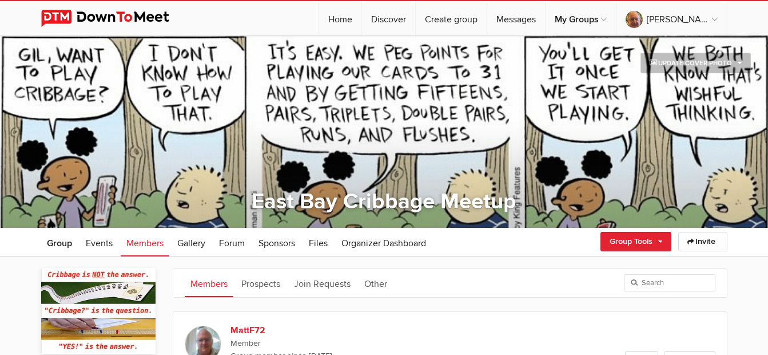
click at [105, 11] on img at bounding box center [114, 18] width 146 height 17
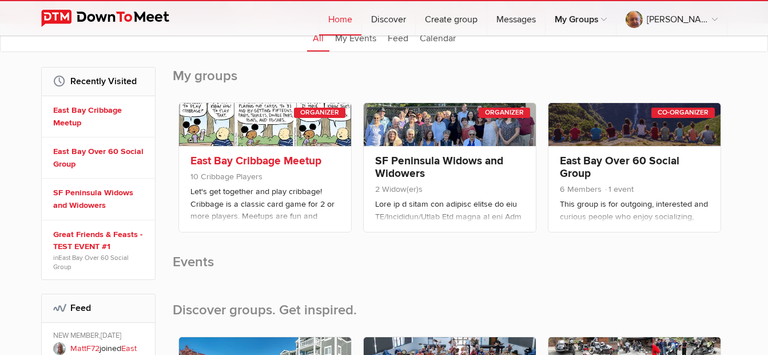
scroll to position [172, 0]
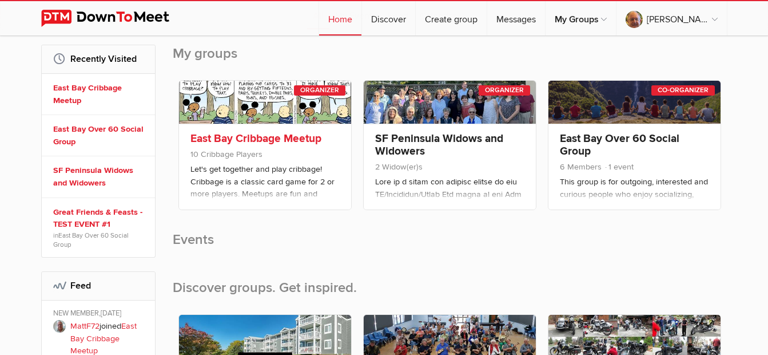
click at [276, 116] on link at bounding box center [265, 102] width 172 height 43
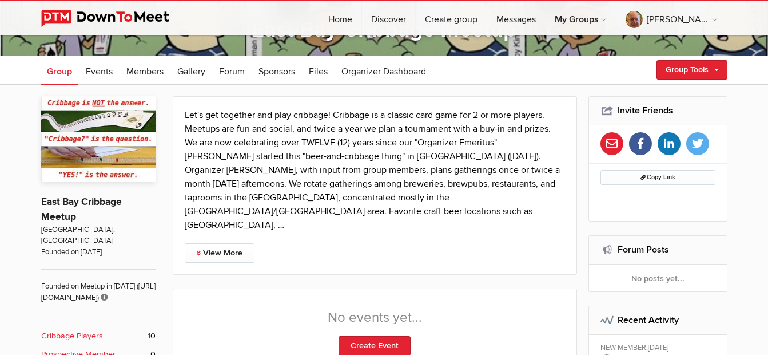
scroll to position [114, 0]
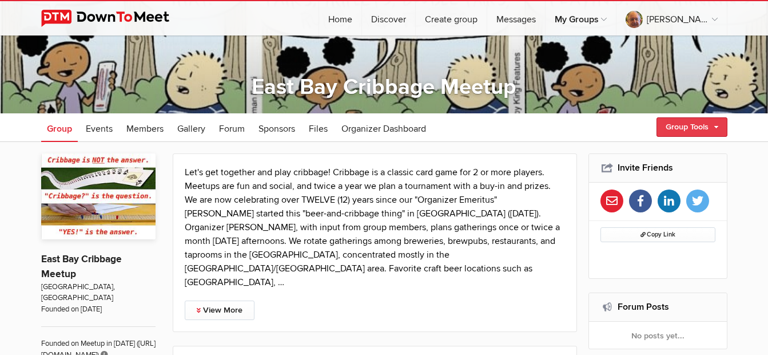
click at [672, 127] on link "Group Tools" at bounding box center [692, 126] width 71 height 19
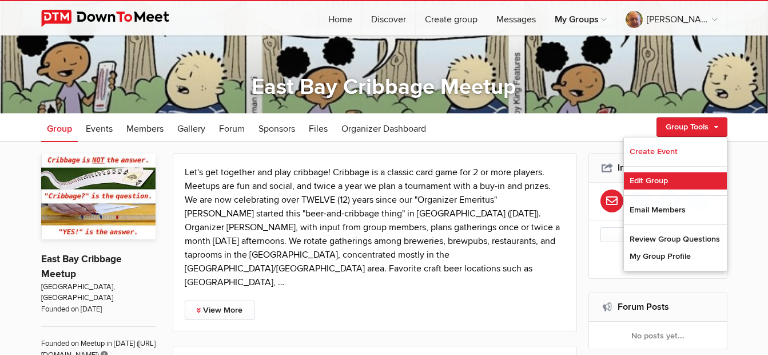
click at [658, 184] on link "Edit Group" at bounding box center [675, 180] width 103 height 17
select select "[GEOGRAPHIC_DATA]"
select select "CA"
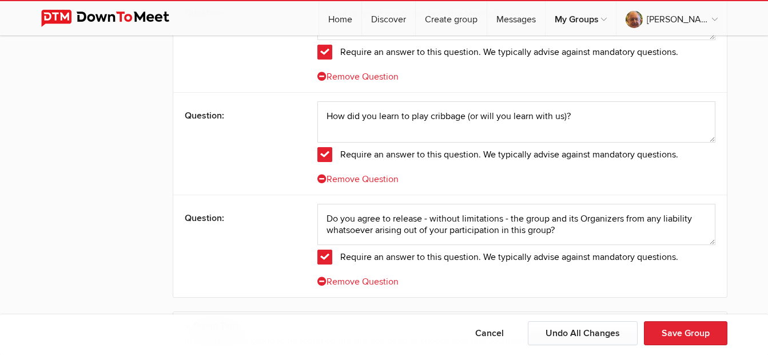
scroll to position [2689, 0]
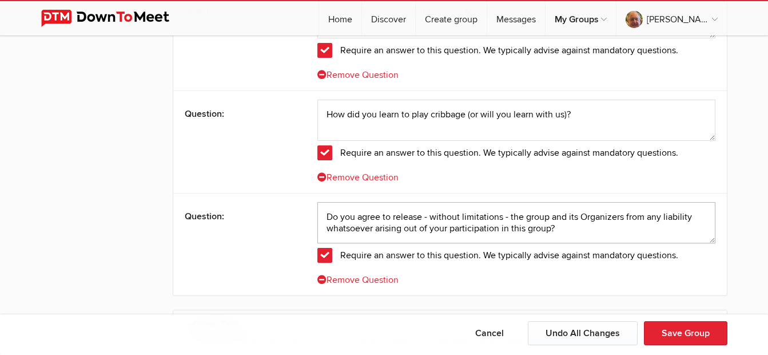
drag, startPoint x: 323, startPoint y: 218, endPoint x: 585, endPoint y: 231, distance: 261.7
click at [585, 231] on textarea "Do you agree to release - without limitations - the group and its Organizers fr…" at bounding box center [517, 222] width 398 height 41
click at [496, 336] on button "Cancel" at bounding box center [490, 333] width 64 height 24
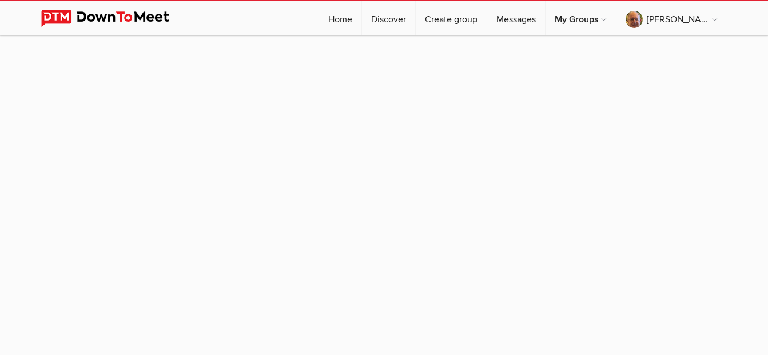
scroll to position [108, 0]
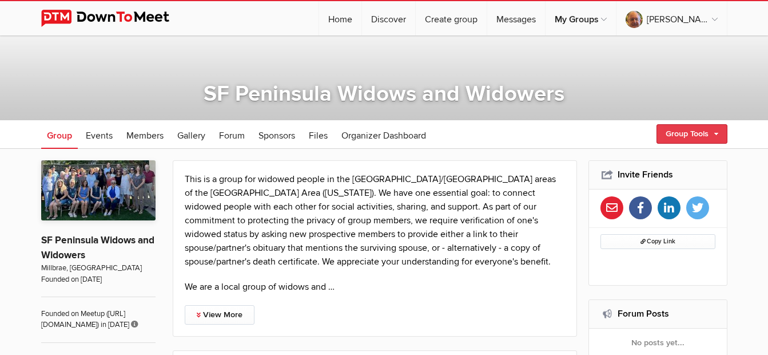
click at [675, 133] on link "Group Tools" at bounding box center [692, 133] width 71 height 19
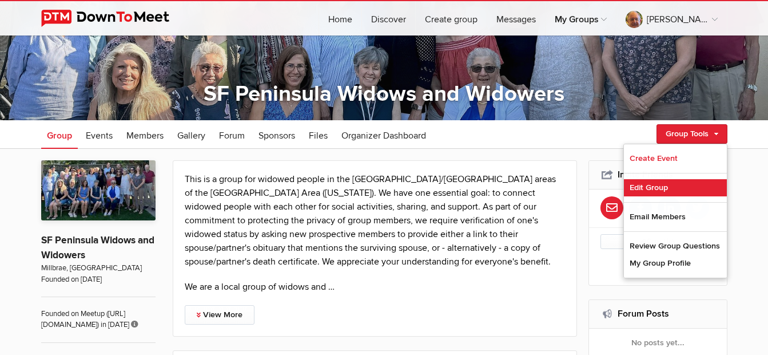
click at [661, 186] on link "Edit Group" at bounding box center [675, 187] width 103 height 17
select select "[GEOGRAPHIC_DATA]"
select select "CA"
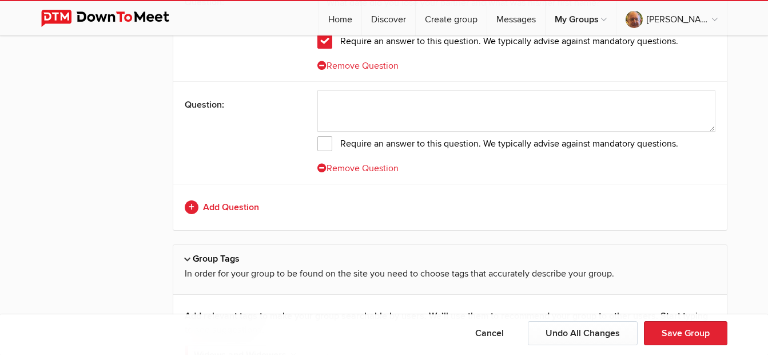
scroll to position [2854, 0]
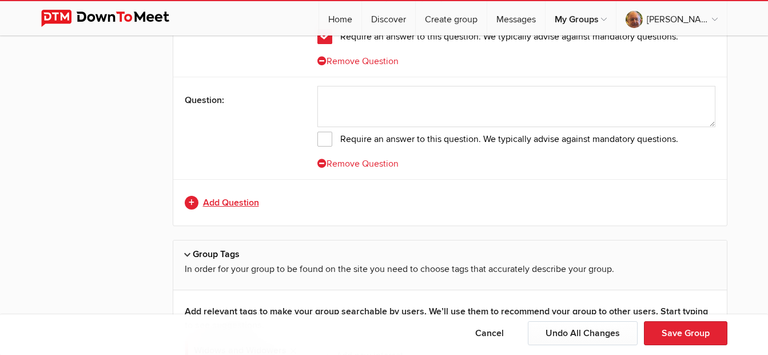
click at [249, 205] on link "Add Question" at bounding box center [450, 203] width 531 height 14
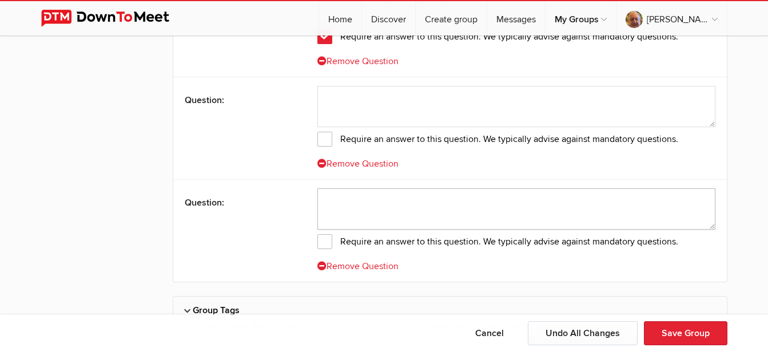
click at [375, 204] on textarea at bounding box center [517, 208] width 398 height 41
paste textarea "Do you agree to release - without limitations - the group and its Organizers fr…"
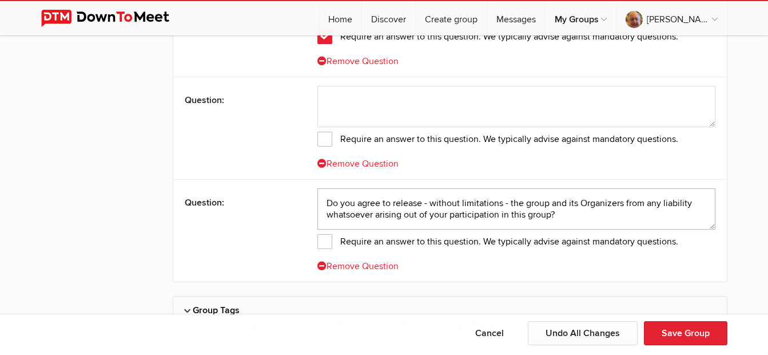
type textarea "Do you agree to release - without limitations - the group and its Organizers fr…"
drag, startPoint x: 326, startPoint y: 239, endPoint x: 412, endPoint y: 241, distance: 86.4
click at [327, 239] on span "Require an answer to this question. We typically advise against mandatory quest…" at bounding box center [498, 241] width 361 height 15
click at [0, 0] on input "Require an answer to this question. We typically advise against mandatory quest…" at bounding box center [0, 0] width 0 height 0
click at [324, 143] on span "Require an answer to this question. We typically advise against mandatory quest…" at bounding box center [498, 139] width 361 height 15
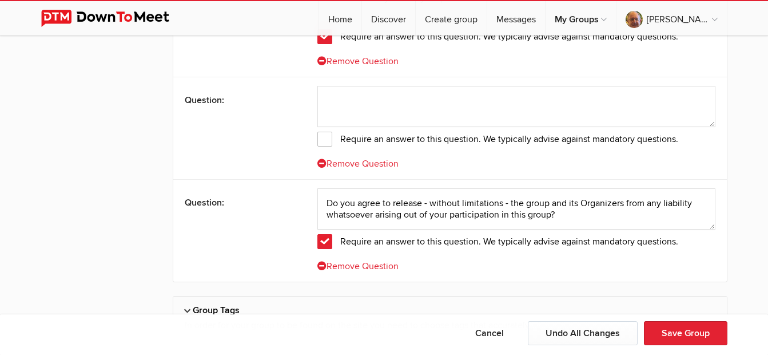
click at [0, 0] on input "Require an answer to this question. We typically advise against mandatory quest…" at bounding box center [0, 0] width 0 height 0
click at [382, 89] on textarea at bounding box center [517, 106] width 398 height 41
paste textarea "Please provide a link to your spouse/partner's obituary; if one is not availabl…"
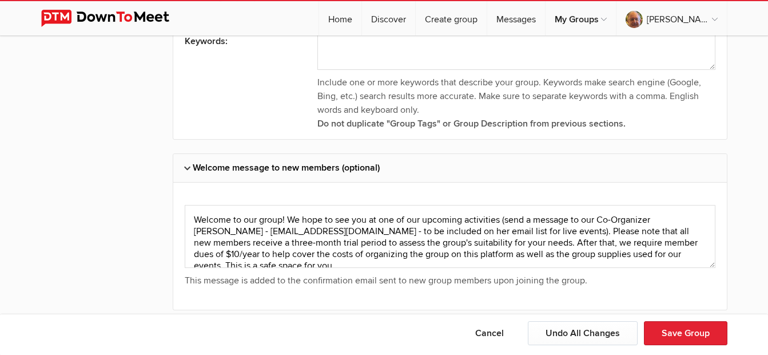
scroll to position [4232, 0]
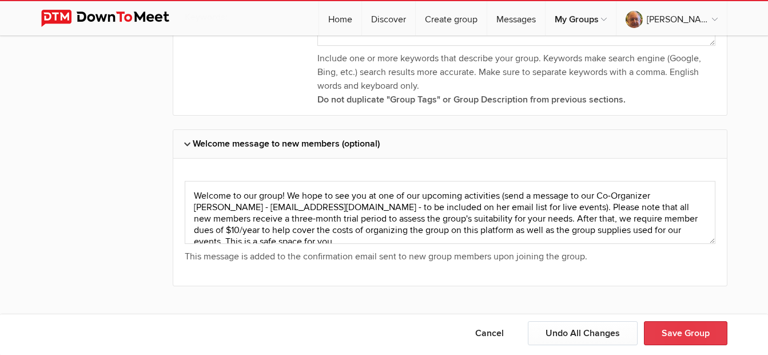
type textarea "Please provide a link to your spouse/partner's obituary; if one is not availabl…"
click at [685, 326] on button "Save Group" at bounding box center [686, 333] width 84 height 24
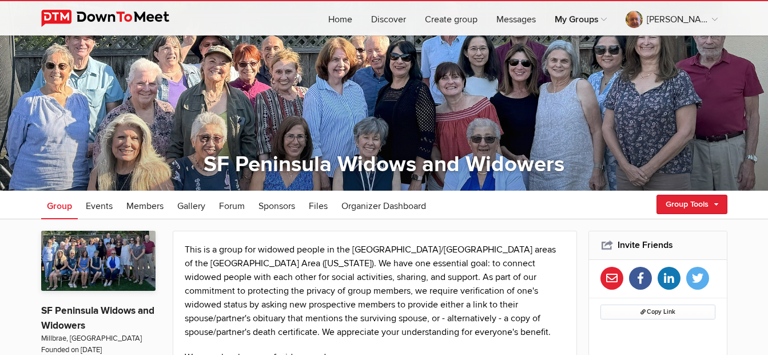
scroll to position [57, 0]
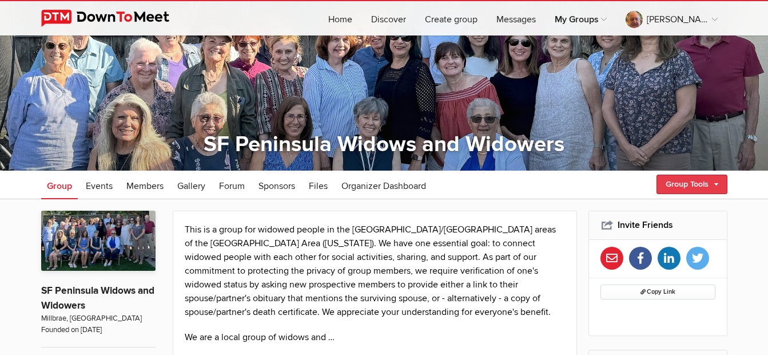
click at [677, 185] on link "Group Tools" at bounding box center [692, 183] width 71 height 19
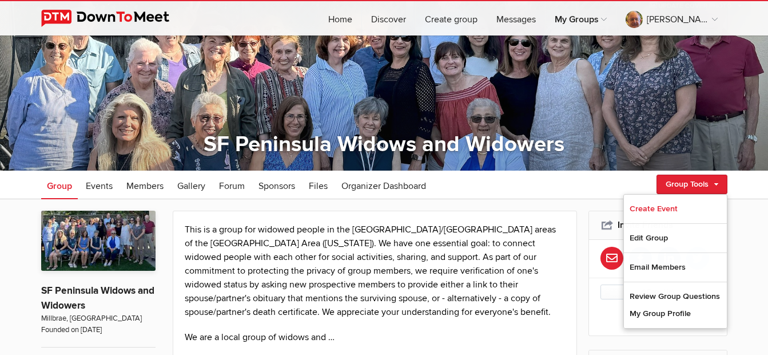
click at [564, 198] on ul "Group Events Members Gallery More Forum Sponsors Files Organizer Dashboard Foru…" at bounding box center [384, 184] width 686 height 29
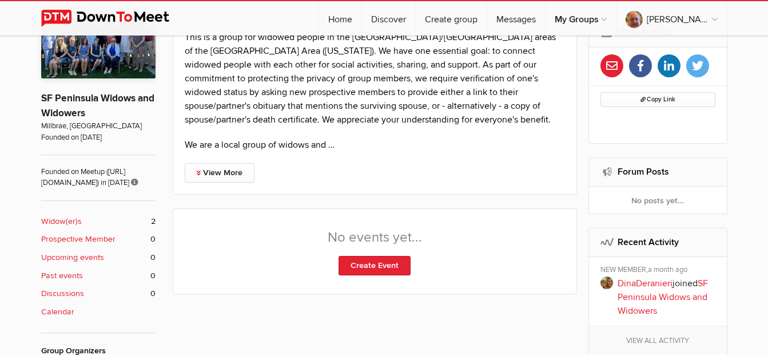
scroll to position [286, 0]
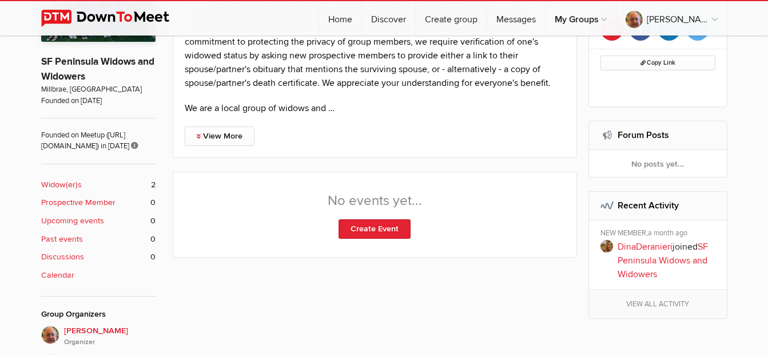
drag, startPoint x: 66, startPoint y: 203, endPoint x: 73, endPoint y: 205, distance: 6.7
click at [68, 191] on b "Widow(er)s" at bounding box center [61, 184] width 41 height 13
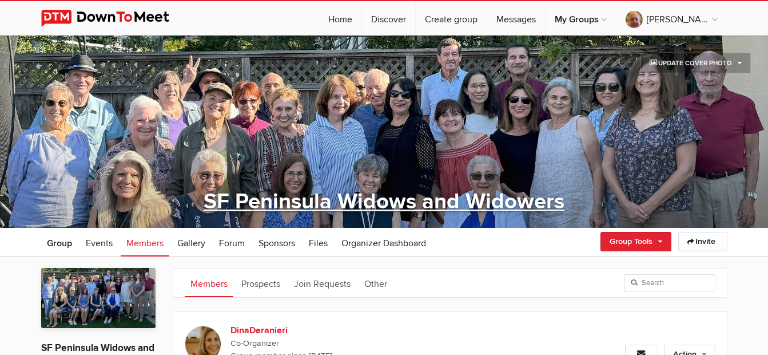
click at [379, 207] on link "SF Peninsula Widows and Widowers" at bounding box center [384, 201] width 361 height 26
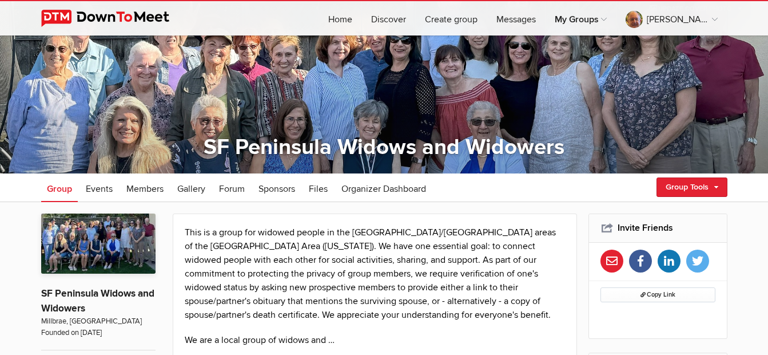
scroll to position [229, 0]
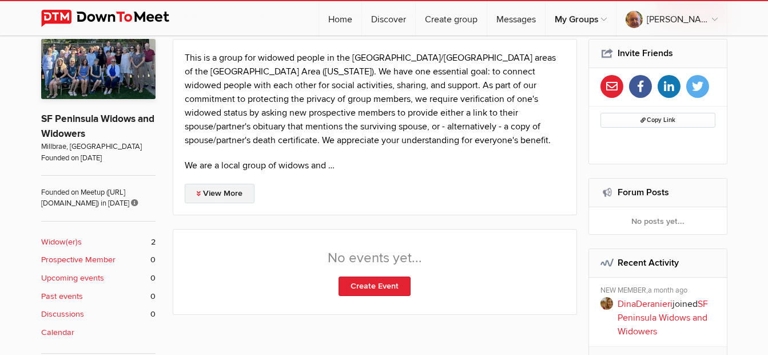
click at [231, 192] on link "View More" at bounding box center [220, 193] width 70 height 19
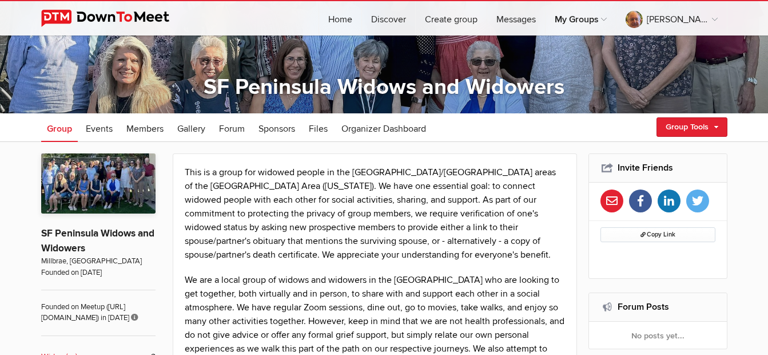
scroll to position [0, 0]
